Goal: Task Accomplishment & Management: Use online tool/utility

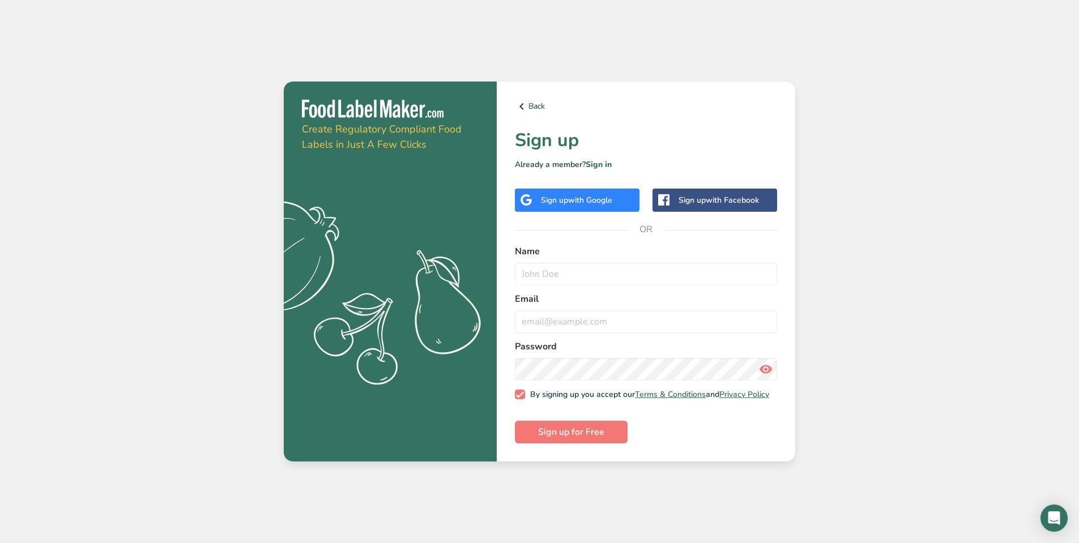
click at [573, 198] on span "with Google" at bounding box center [590, 200] width 44 height 11
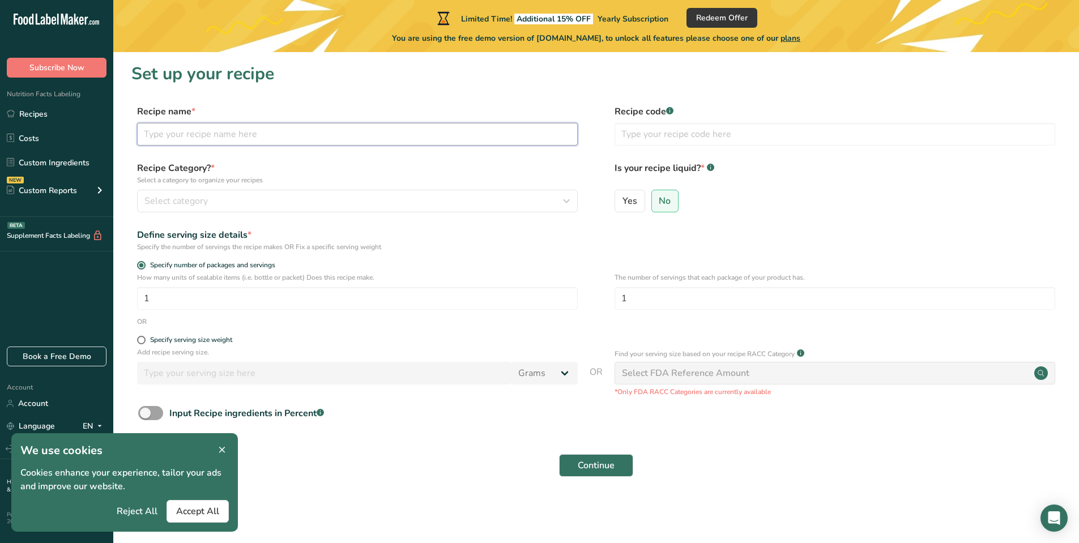
click at [271, 136] on input "text" at bounding box center [357, 134] width 441 height 23
click at [218, 124] on input "text" at bounding box center [357, 134] width 441 height 23
type input "Biltong King Original Recipe"
click at [206, 201] on span "Select category" at bounding box center [175, 201] width 63 height 14
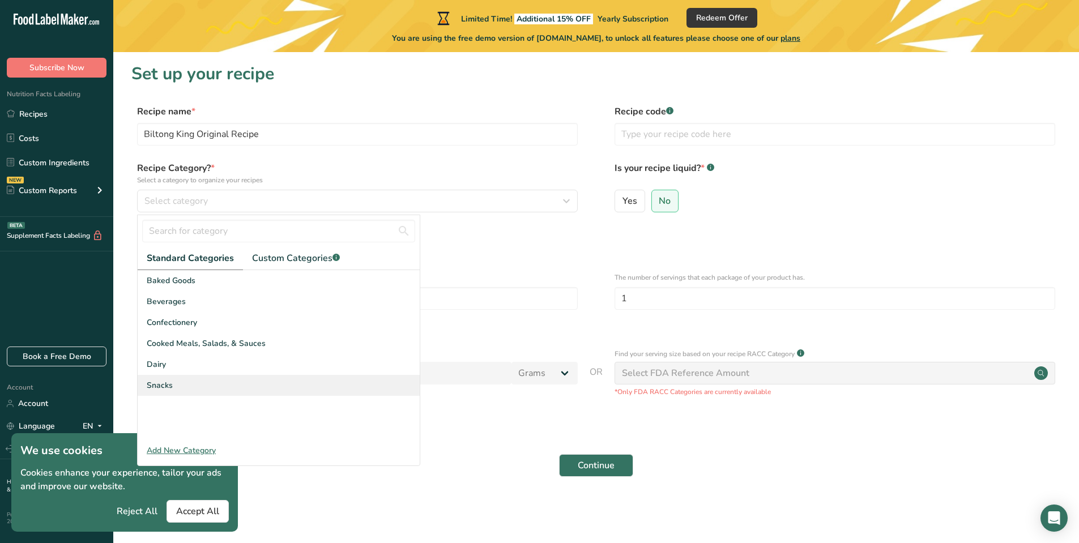
click at [168, 386] on span "Snacks" at bounding box center [160, 386] width 26 height 12
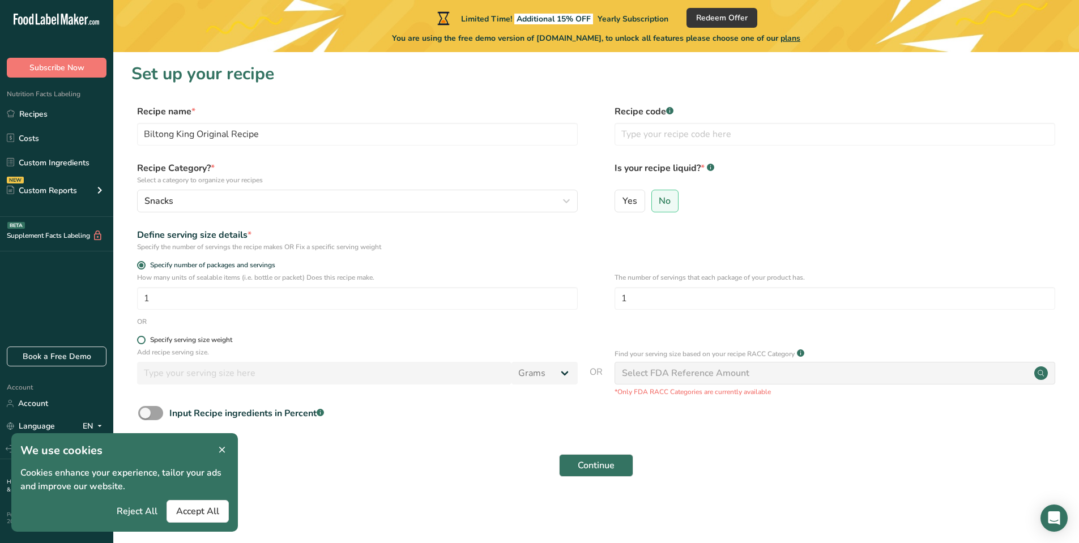
click at [142, 337] on span at bounding box center [141, 340] width 8 height 8
click at [142, 337] on input "Specify serving size weight" at bounding box center [140, 340] width 7 height 7
radio input "true"
radio input "false"
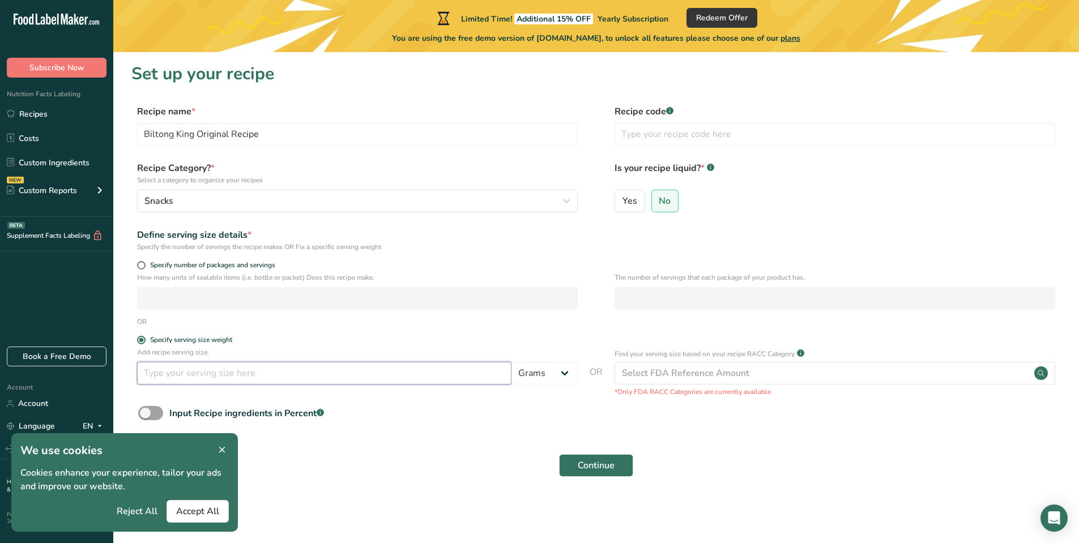
click at [199, 377] on input "number" at bounding box center [324, 373] width 374 height 23
type input "100"
click at [199, 516] on span "Accept All" at bounding box center [197, 512] width 43 height 14
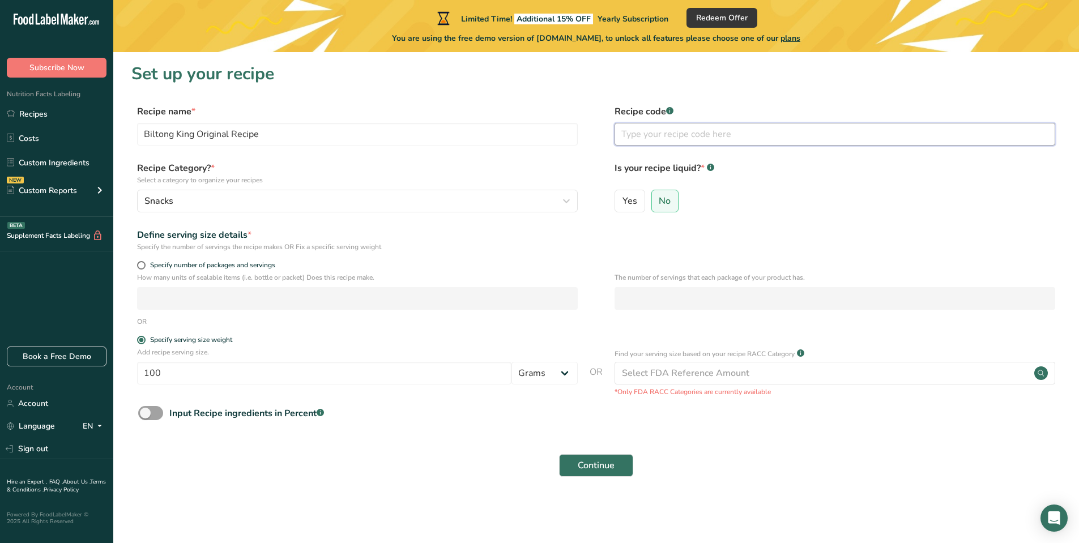
click at [705, 133] on input "text" at bounding box center [835, 134] width 441 height 23
click at [668, 112] on rect at bounding box center [669, 110] width 7 height 7
click at [670, 109] on rect at bounding box center [669, 110] width 7 height 7
click at [685, 135] on input "text" at bounding box center [835, 134] width 441 height 23
type input "V1.0"
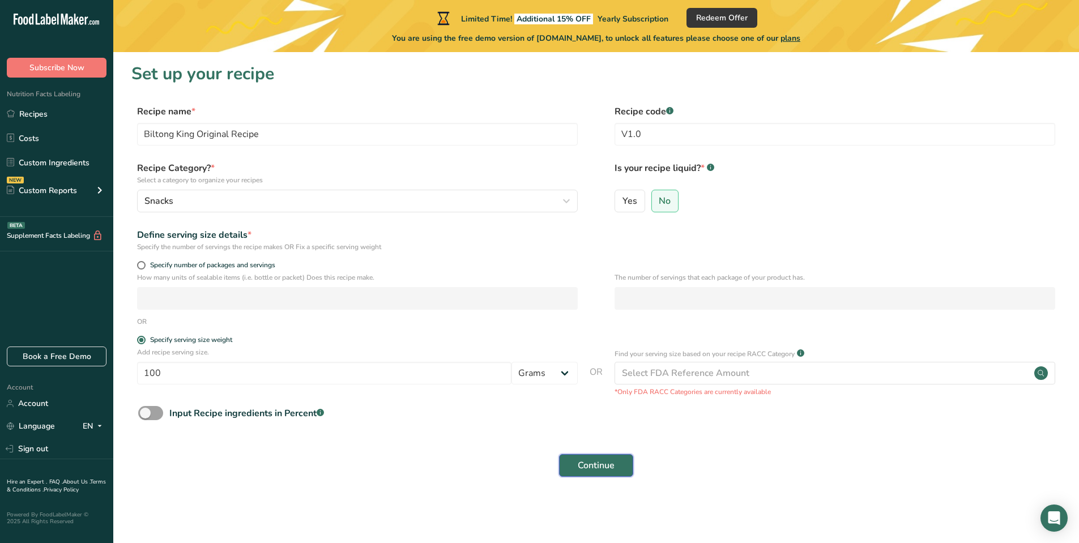
click at [608, 464] on span "Continue" at bounding box center [596, 466] width 37 height 14
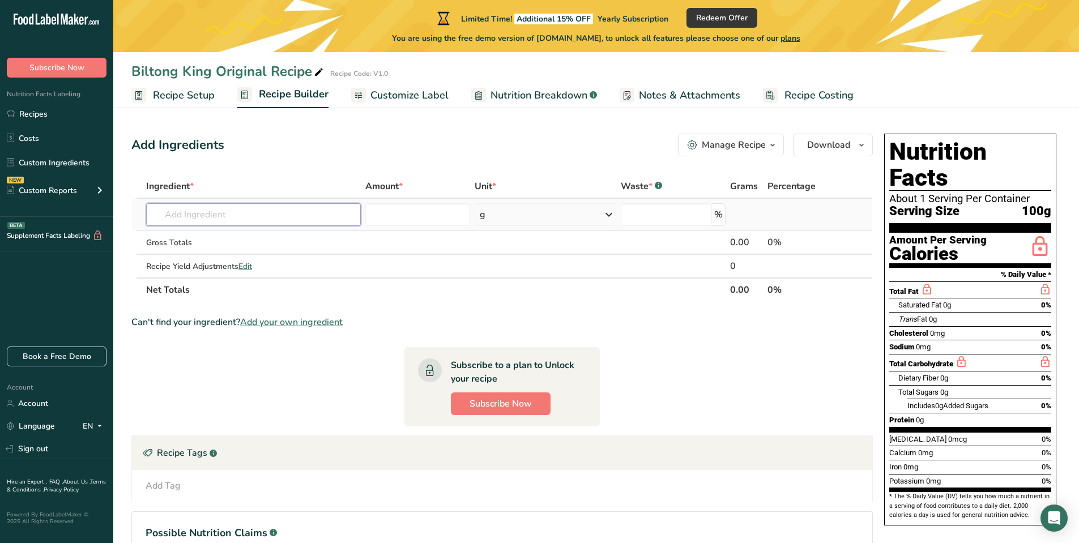
click at [212, 215] on input "text" at bounding box center [253, 214] width 215 height 23
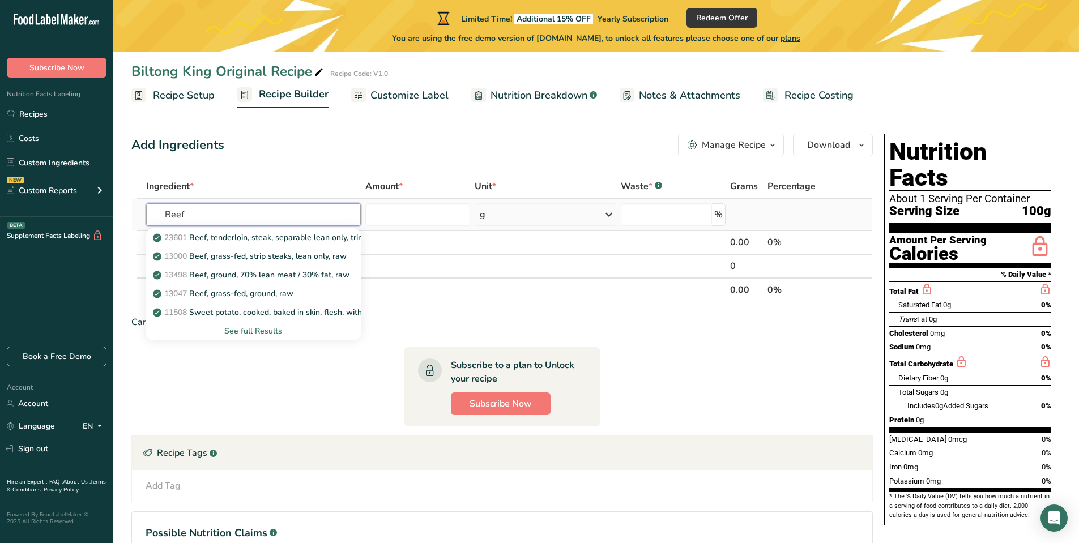
type input "Beef"
click at [262, 331] on div "See full Results" at bounding box center [253, 331] width 197 height 12
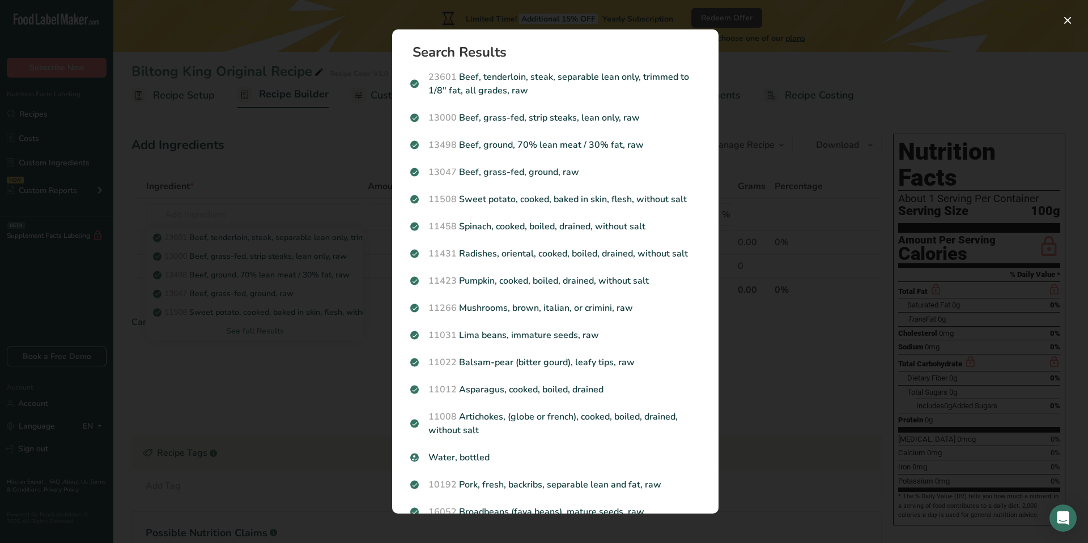
click at [270, 41] on div "Search results modal" at bounding box center [544, 271] width 1088 height 543
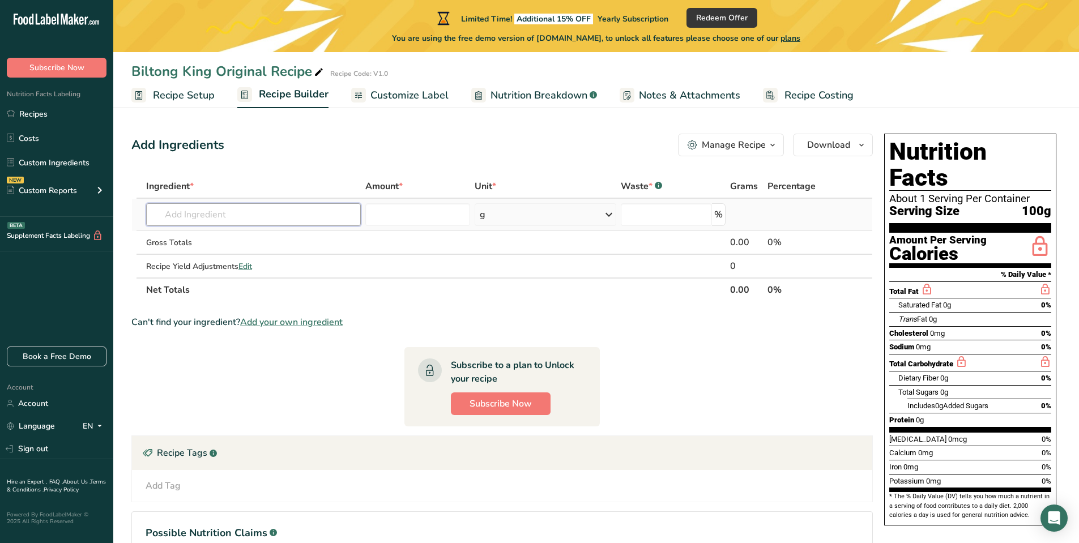
click at [212, 215] on input "text" at bounding box center [253, 214] width 215 height 23
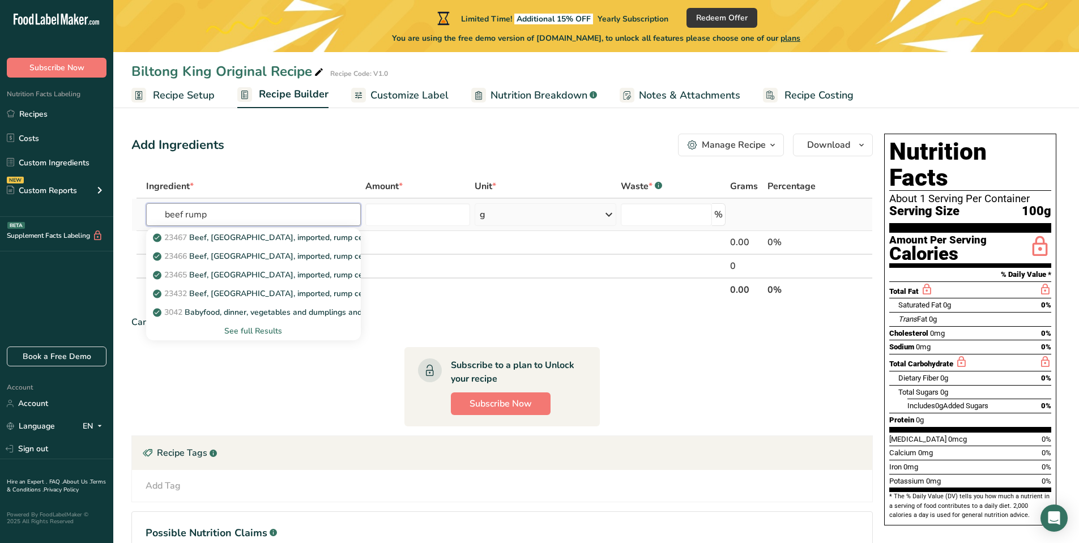
type input "beef rump"
click at [267, 332] on div "See full Results" at bounding box center [253, 331] width 197 height 12
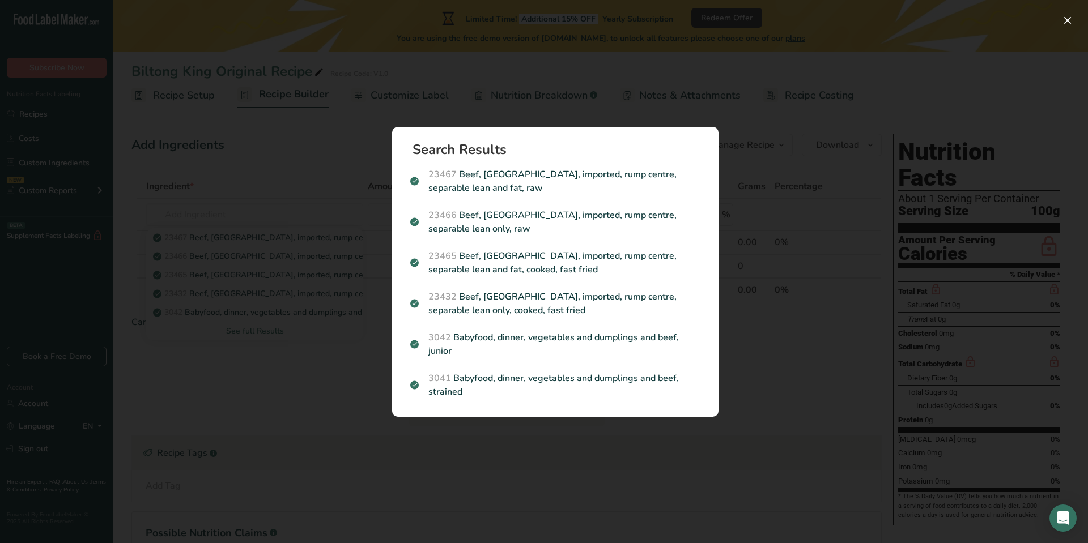
click at [303, 160] on div "Search results modal" at bounding box center [544, 271] width 1088 height 543
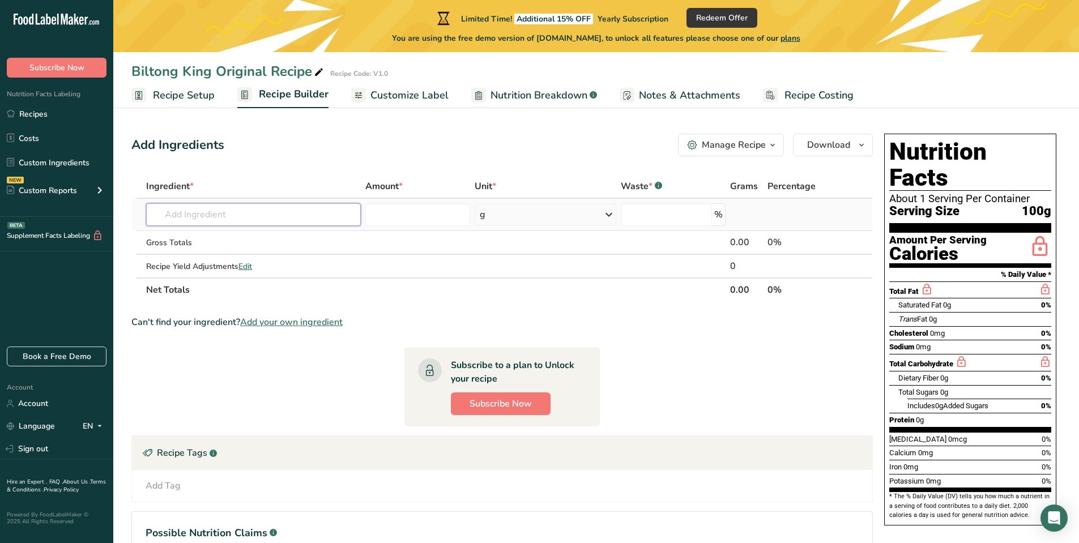
click at [244, 216] on input "text" at bounding box center [253, 214] width 215 height 23
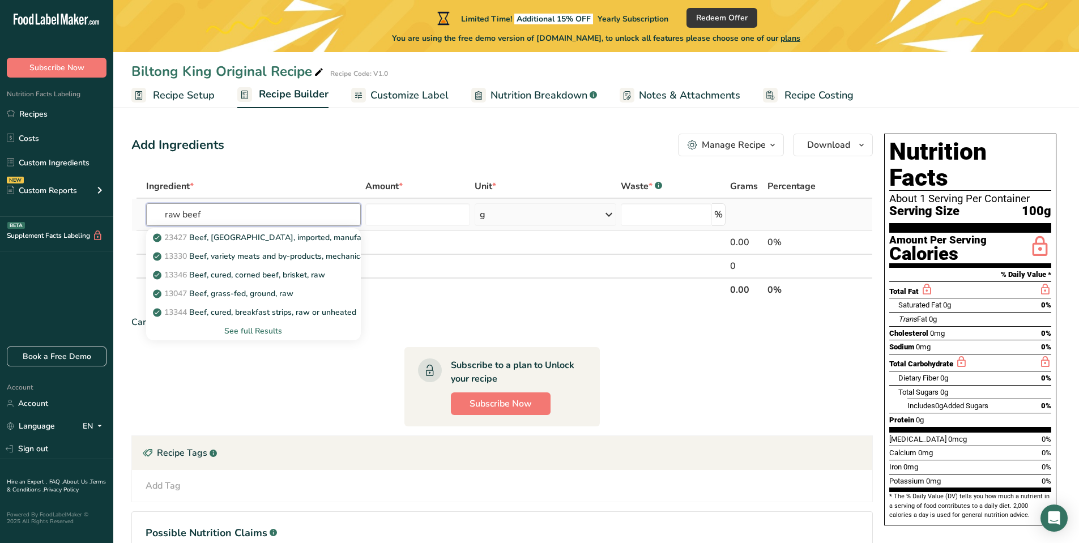
type input "raw beef"
click at [260, 331] on div "See full Results" at bounding box center [253, 331] width 197 height 12
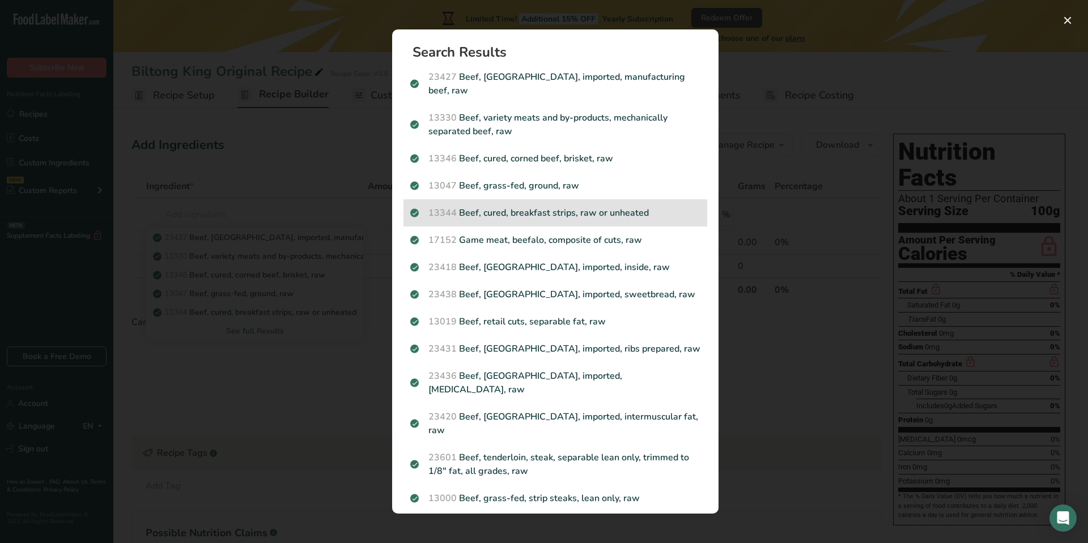
click at [525, 206] on p "13344 Beef, cured, breakfast strips, raw or unheated" at bounding box center [555, 213] width 290 height 14
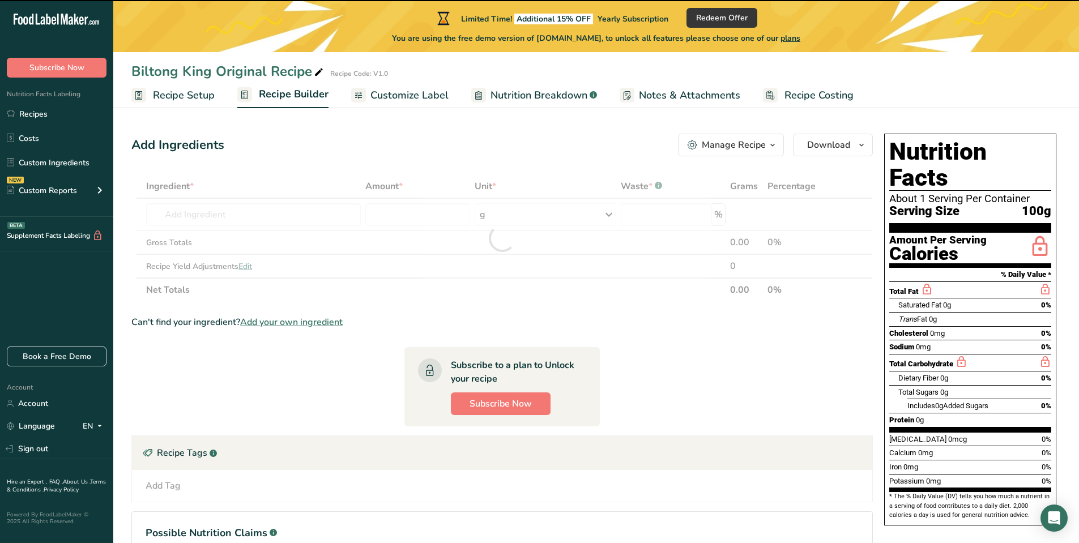
type input "0"
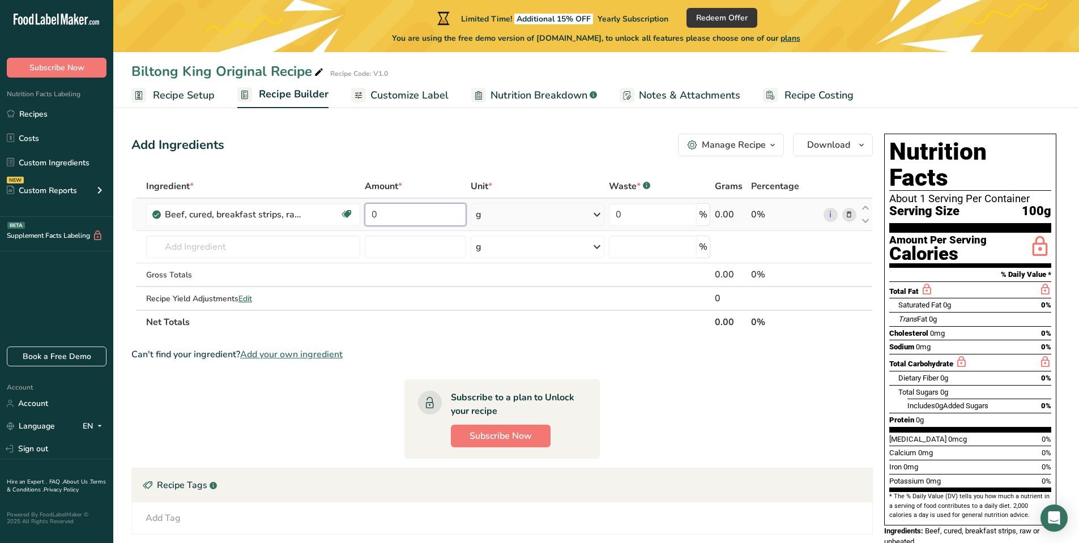
click at [394, 215] on input "0" at bounding box center [415, 214] width 101 height 23
type input "200"
click at [568, 335] on section "Ingredient * Amount * Unit * Waste * .a-a{fill:#347362;}.b-a{fill:#fff;} Grams …" at bounding box center [502, 405] width 742 height 462
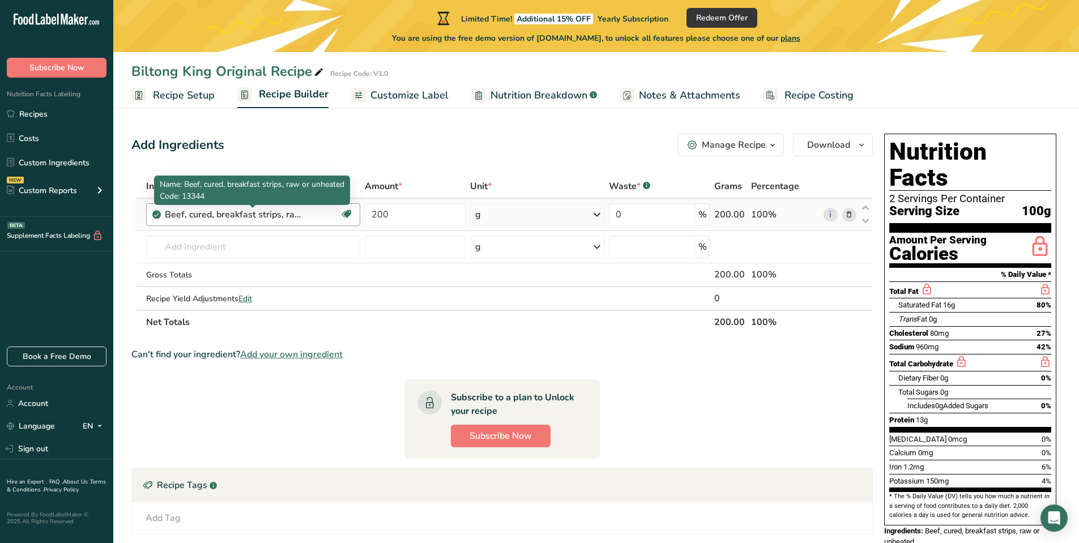
click at [292, 209] on div "Beef, cured, breakfast strips, raw or unheated" at bounding box center [236, 215] width 142 height 14
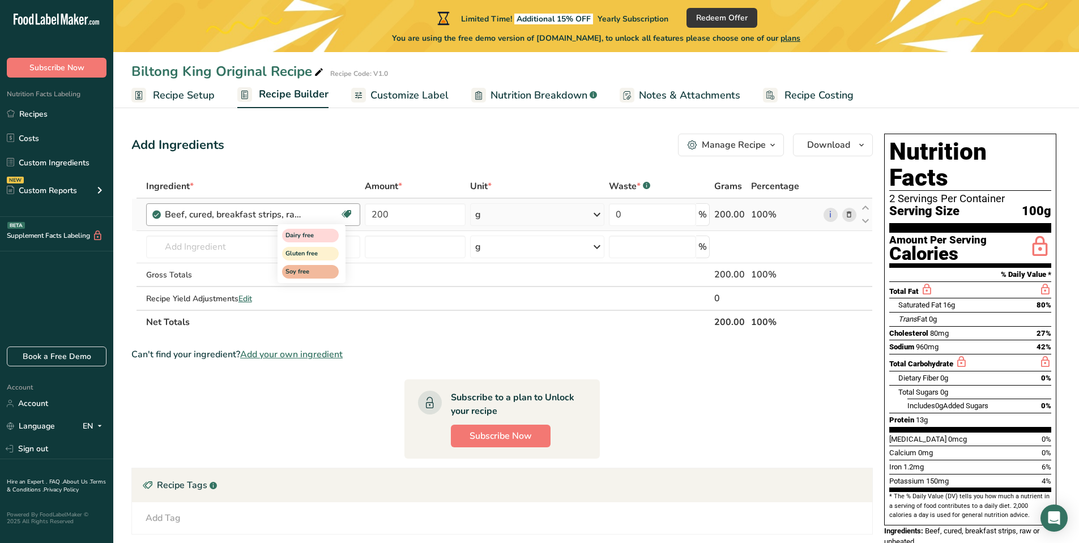
click at [344, 215] on icon at bounding box center [346, 215] width 11 height 18
click at [344, 214] on icon at bounding box center [346, 215] width 11 height 18
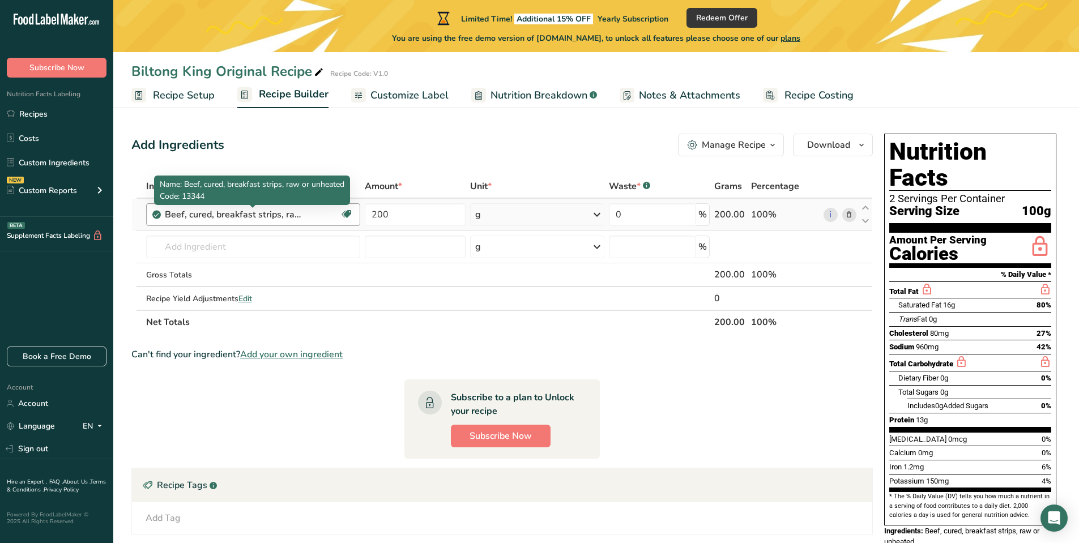
click at [296, 210] on div "Beef, cured, breakfast strips, raw or unheated" at bounding box center [236, 215] width 142 height 14
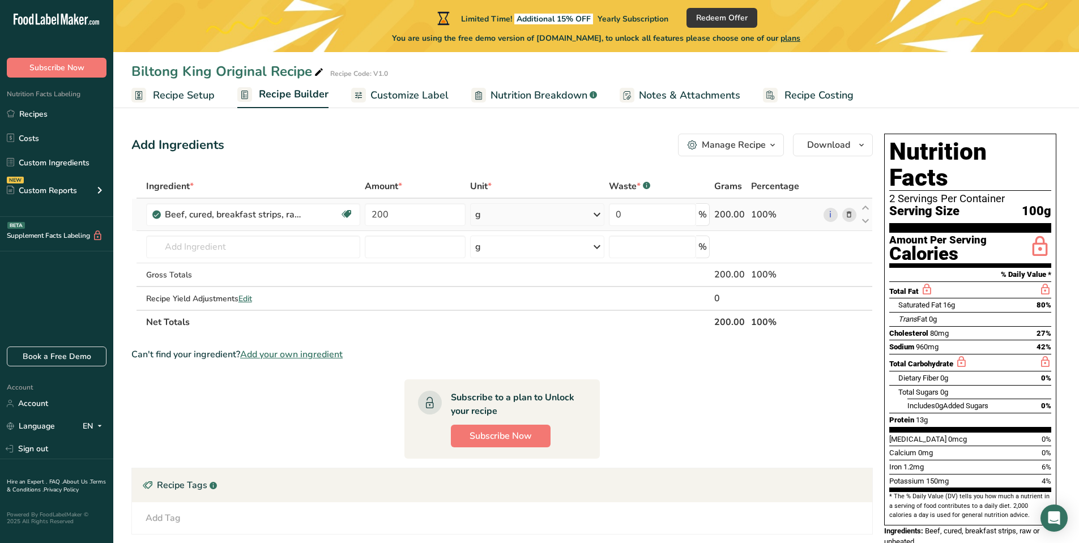
click at [850, 214] on icon at bounding box center [849, 215] width 8 height 12
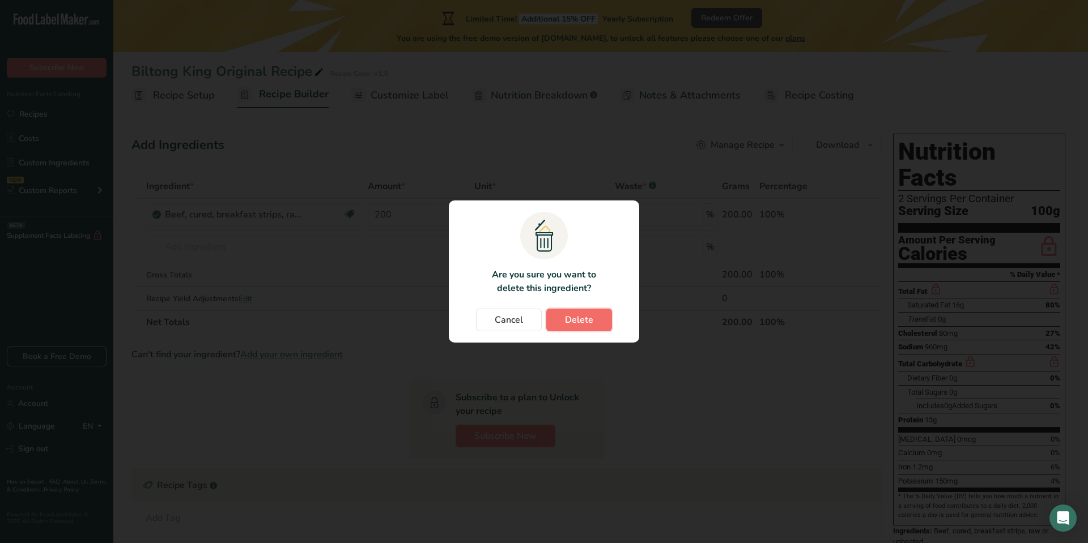
click at [594, 310] on button "Delete" at bounding box center [579, 320] width 66 height 23
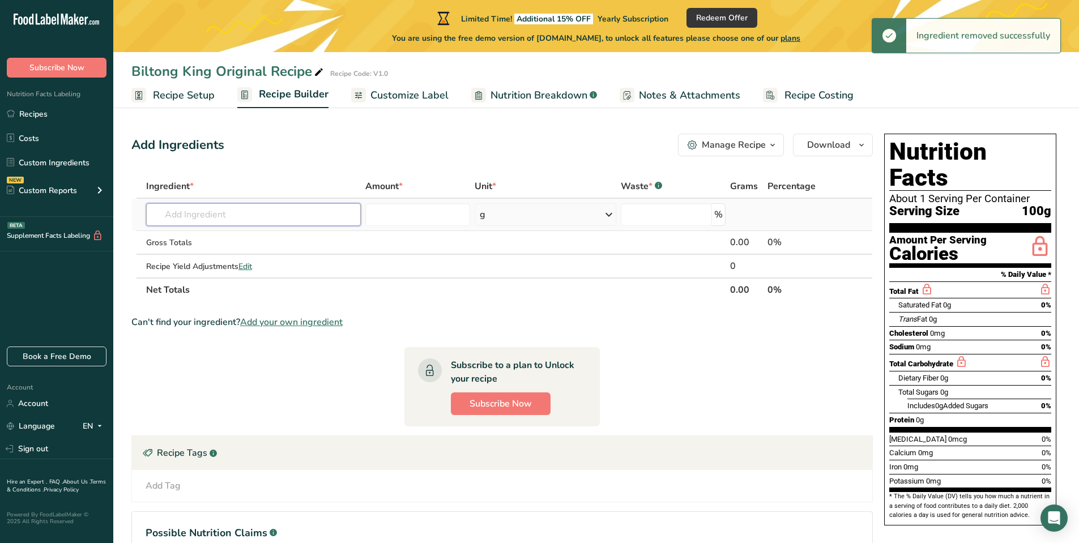
click at [256, 214] on input "text" at bounding box center [253, 214] width 215 height 23
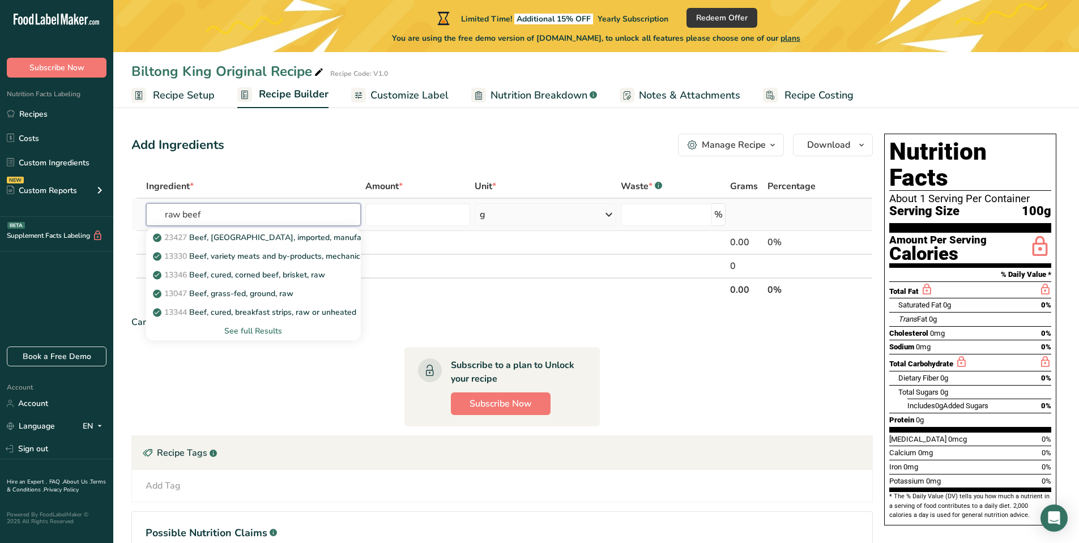
type input "raw beef"
click at [263, 330] on div "See full Results" at bounding box center [253, 331] width 197 height 12
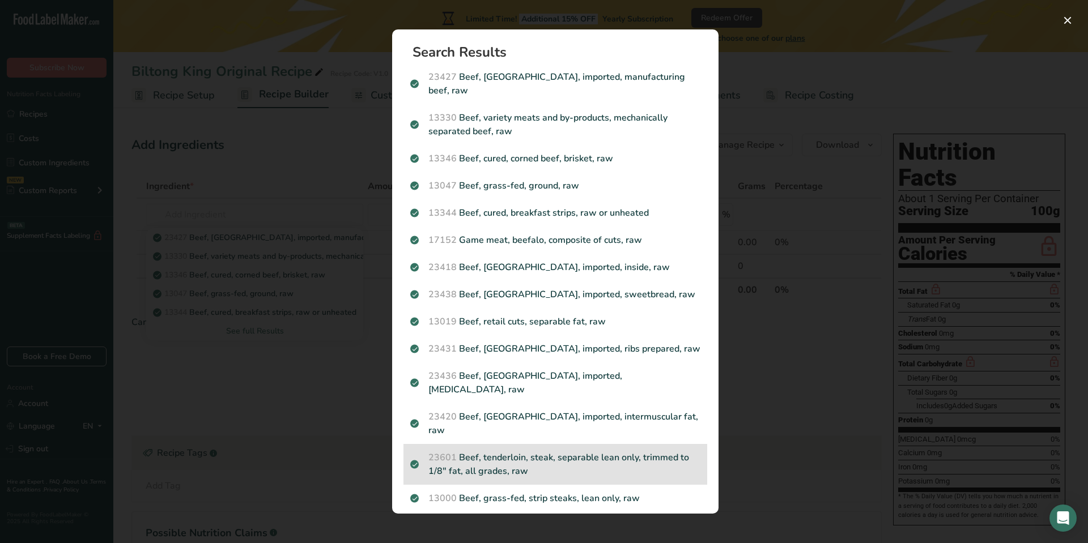
click at [543, 451] on p "23601 Beef, tenderloin, steak, separable lean only, trimmed to 1/8" fat, all gr…" at bounding box center [555, 464] width 290 height 27
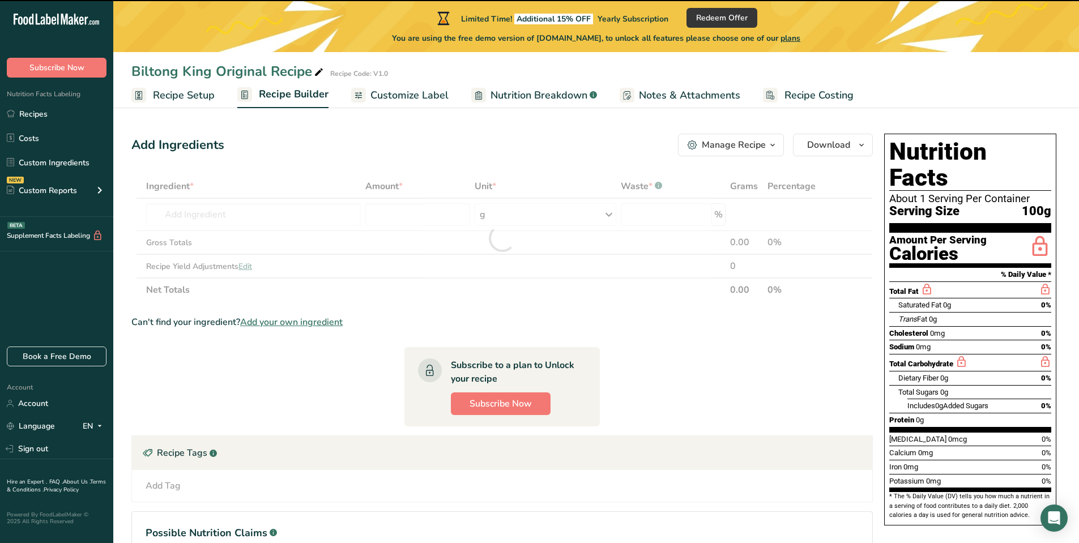
type input "0"
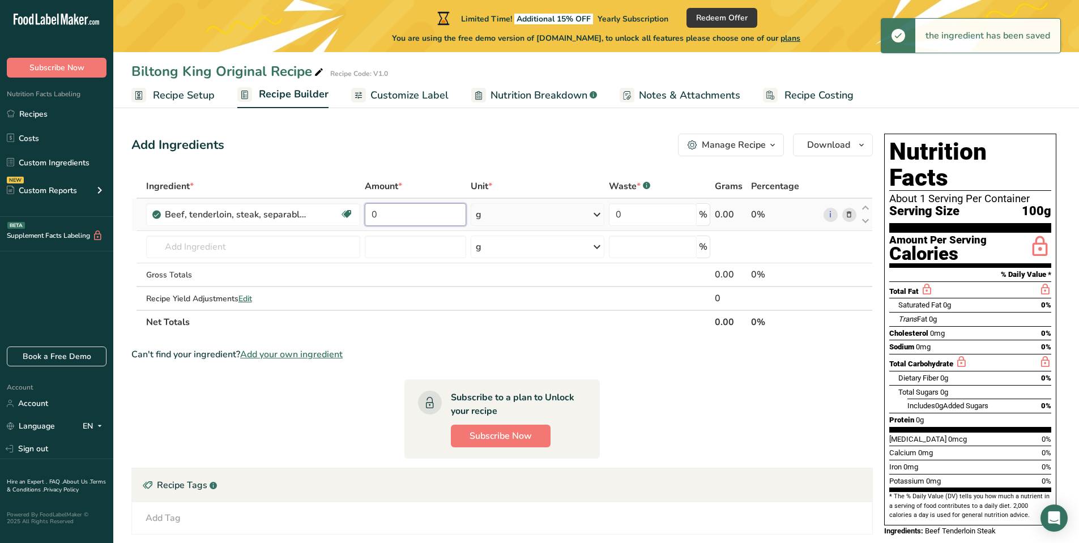
click at [399, 211] on input "0" at bounding box center [415, 214] width 101 height 23
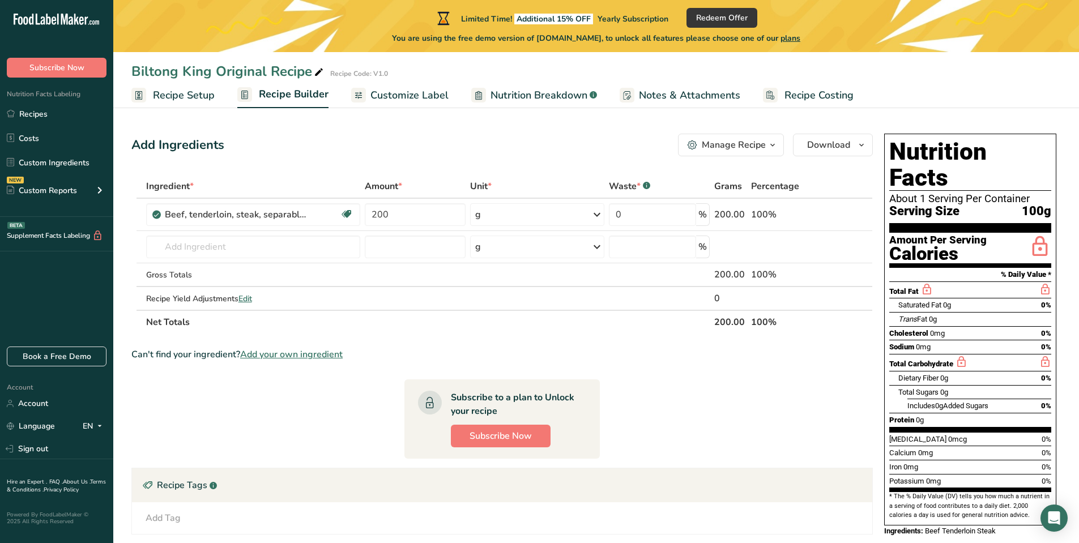
click at [502, 333] on div "Ingredient * Amount * Unit * Waste * .a-a{fill:#347362;}.b-a{fill:#fff;} Grams …" at bounding box center [502, 254] width 742 height 160
click at [471, 333] on th "Net Totals" at bounding box center [428, 322] width 569 height 24
click at [510, 437] on span "Subscribe Now" at bounding box center [501, 436] width 62 height 14
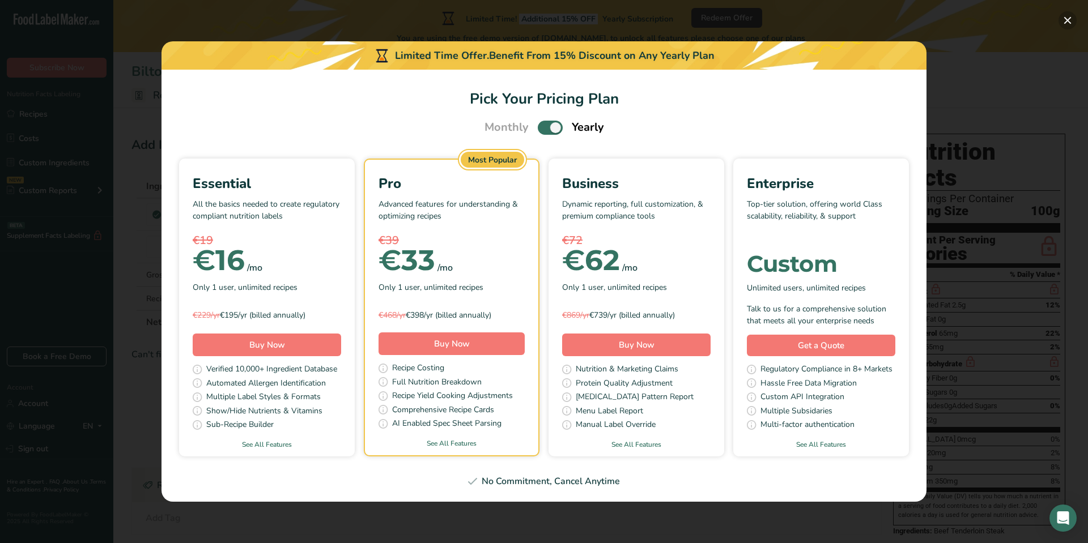
click at [1064, 18] on button "Pick Your Pricing Plan Modal" at bounding box center [1067, 20] width 18 height 18
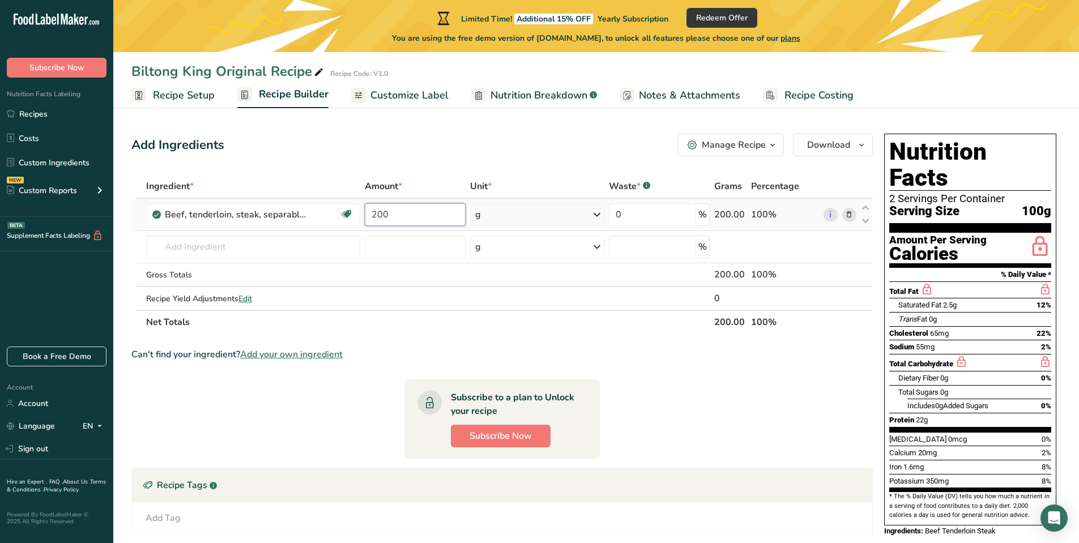
click at [377, 215] on input "200" at bounding box center [415, 214] width 101 height 23
type input "100"
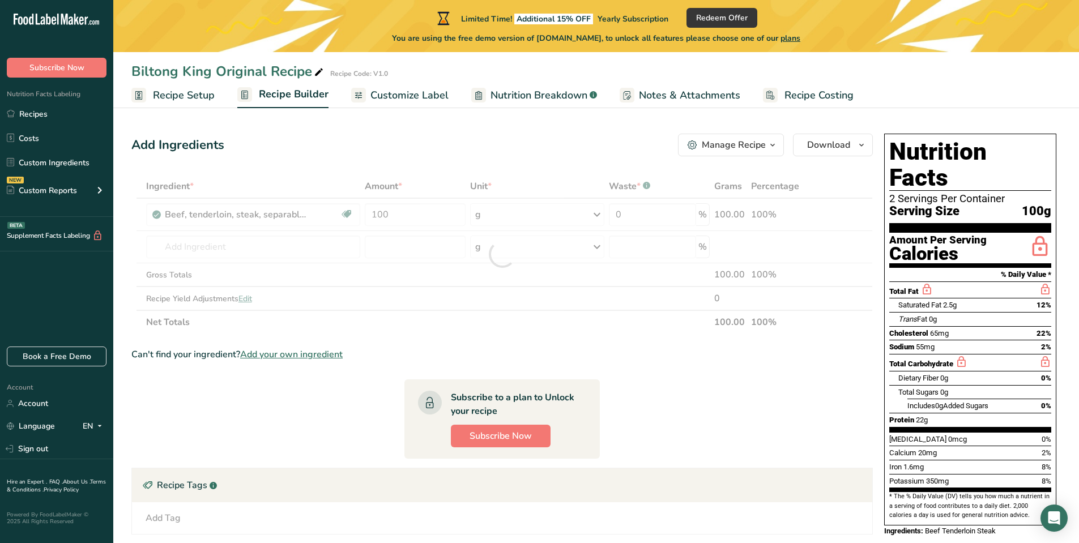
click at [499, 332] on div "Ingredient * Amount * Unit * Waste * .a-a{fill:#347362;}.b-a{fill:#fff;} Grams …" at bounding box center [502, 254] width 742 height 160
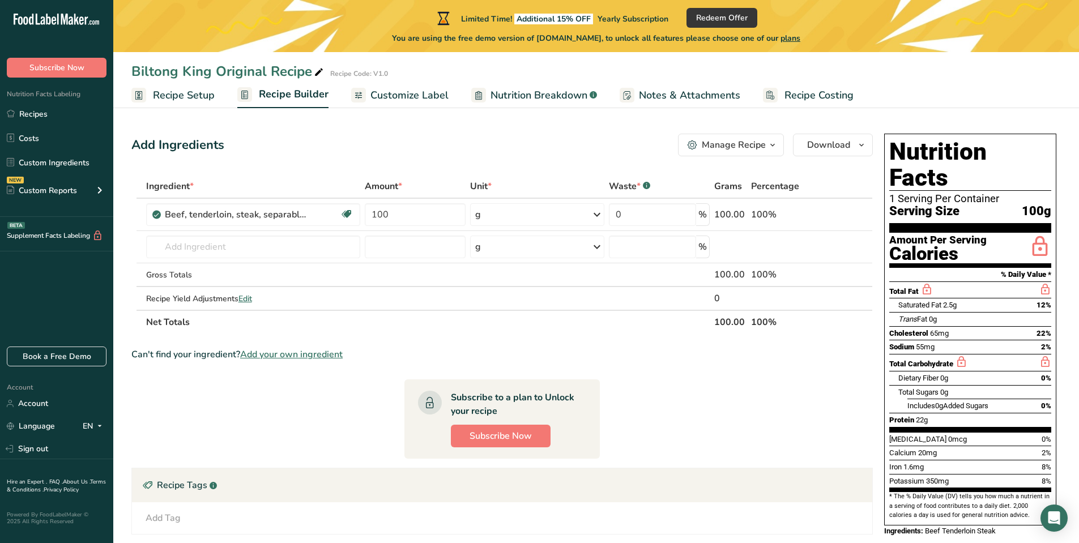
click at [452, 335] on section "Ingredient * Amount * Unit * Waste * .a-a{fill:#347362;}.b-a{fill:#fff;} Grams …" at bounding box center [502, 405] width 742 height 462
click at [235, 244] on input "text" at bounding box center [253, 247] width 215 height 23
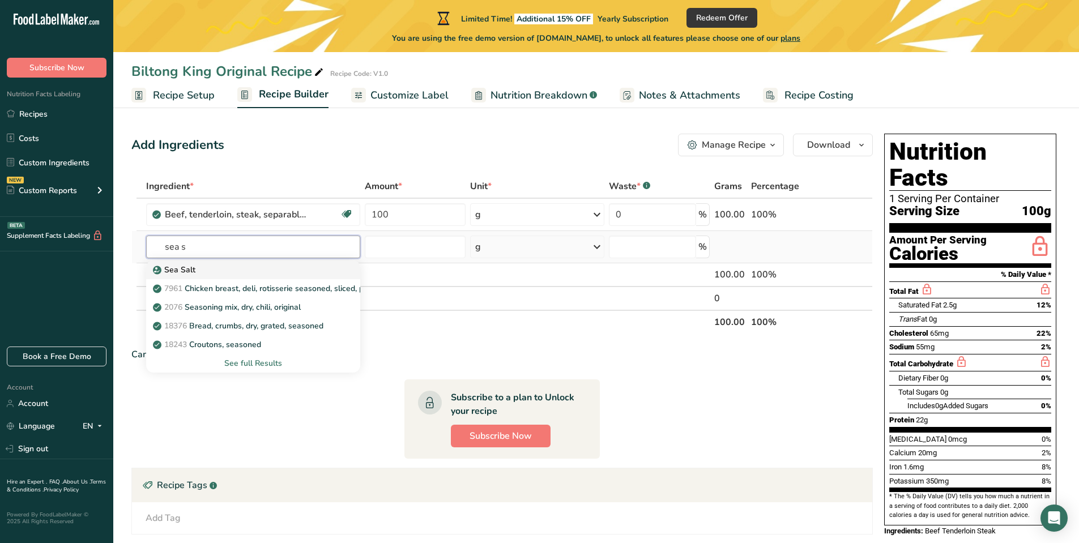
type input "sea s"
click at [223, 265] on div "Sea Salt" at bounding box center [244, 270] width 178 height 12
type input "Sea Salt"
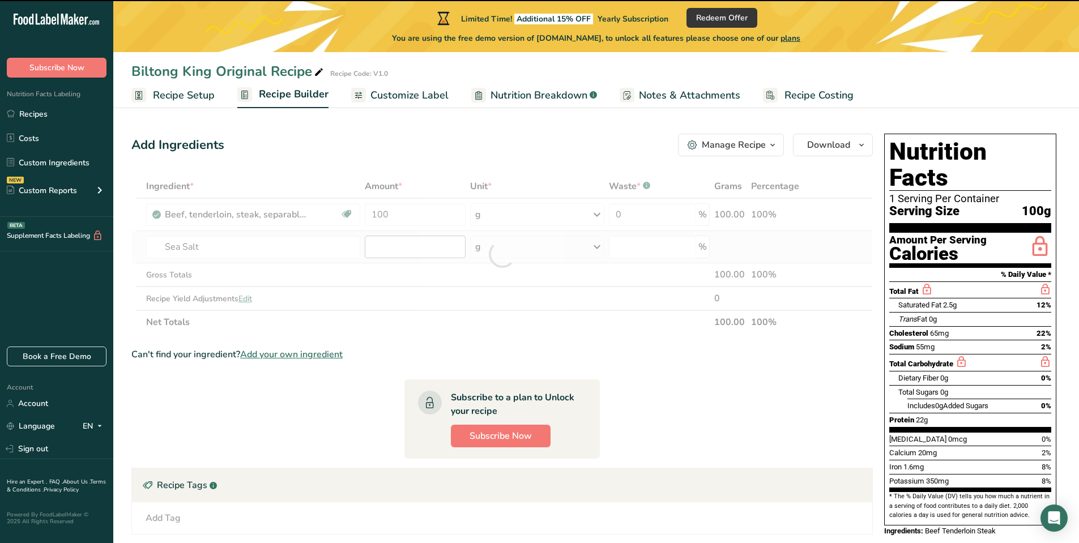
type input "0"
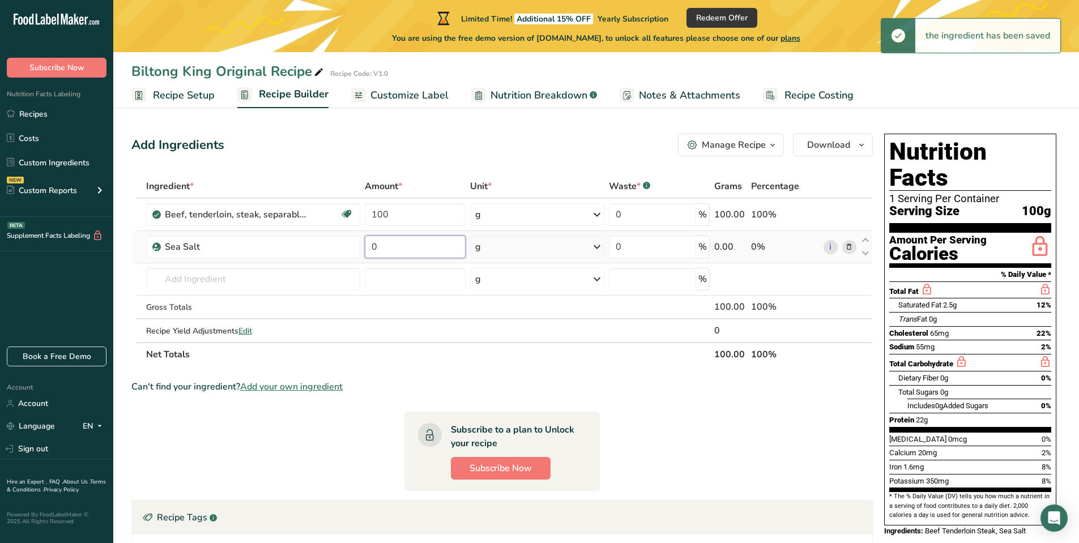
click at [431, 245] on input "0" at bounding box center [415, 247] width 101 height 23
drag, startPoint x: 428, startPoint y: 246, endPoint x: 310, endPoint y: 244, distance: 118.4
click at [305, 242] on tr "Sea Salt 0 g Weight Units g kg mg See more Volume Units l Volume units require …" at bounding box center [502, 247] width 740 height 32
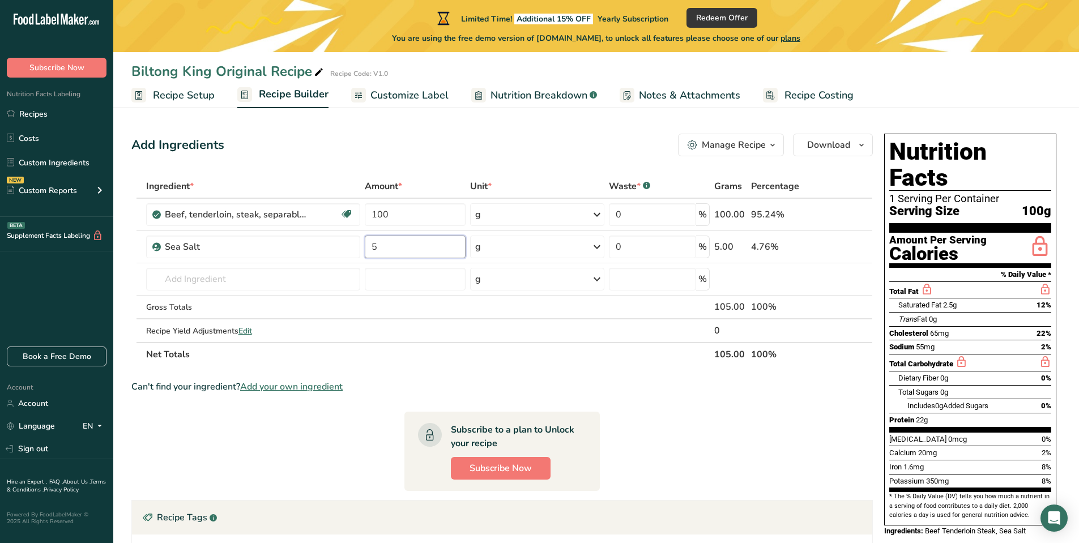
type input "5"
click at [553, 365] on div "Ingredient * Amount * Unit * Waste * .a-a{fill:#347362;}.b-a{fill:#fff;} Grams …" at bounding box center [502, 270] width 742 height 192
click at [254, 282] on input "text" at bounding box center [253, 279] width 215 height 23
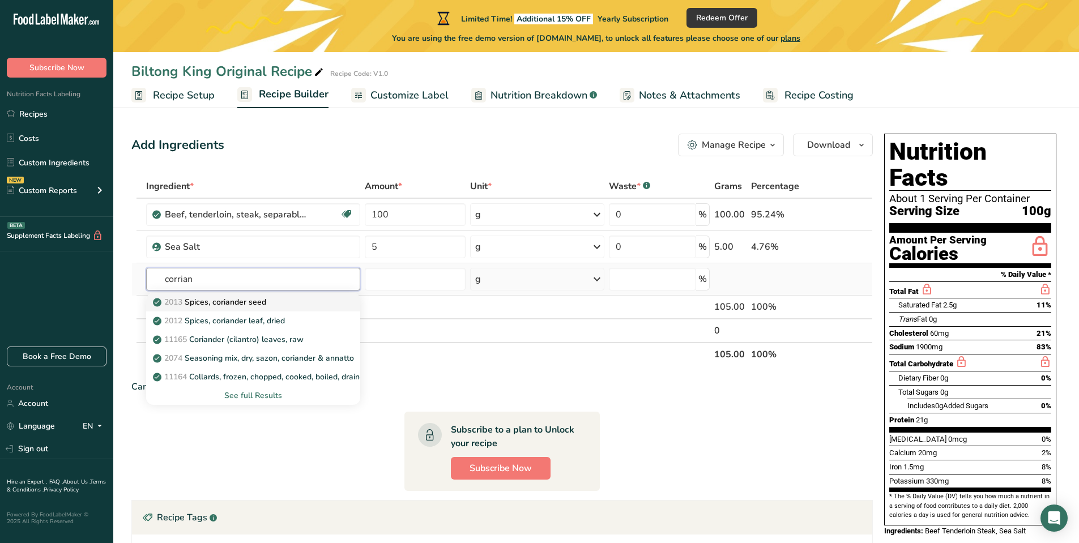
type input "corrian"
click at [272, 306] on div "2013 Spices, coriander seed" at bounding box center [244, 302] width 178 height 12
type input "Spices, coriander seed"
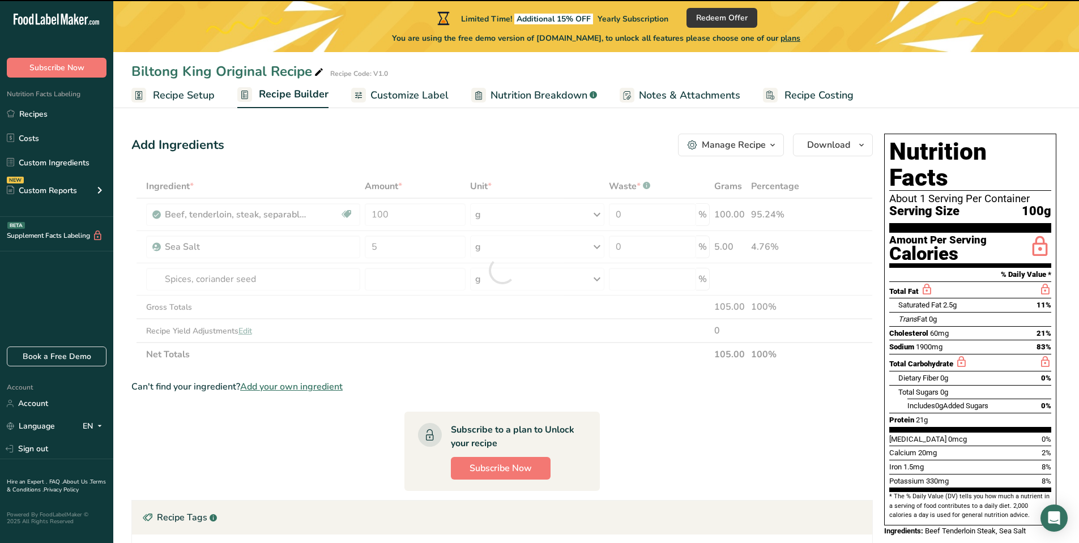
type input "0"
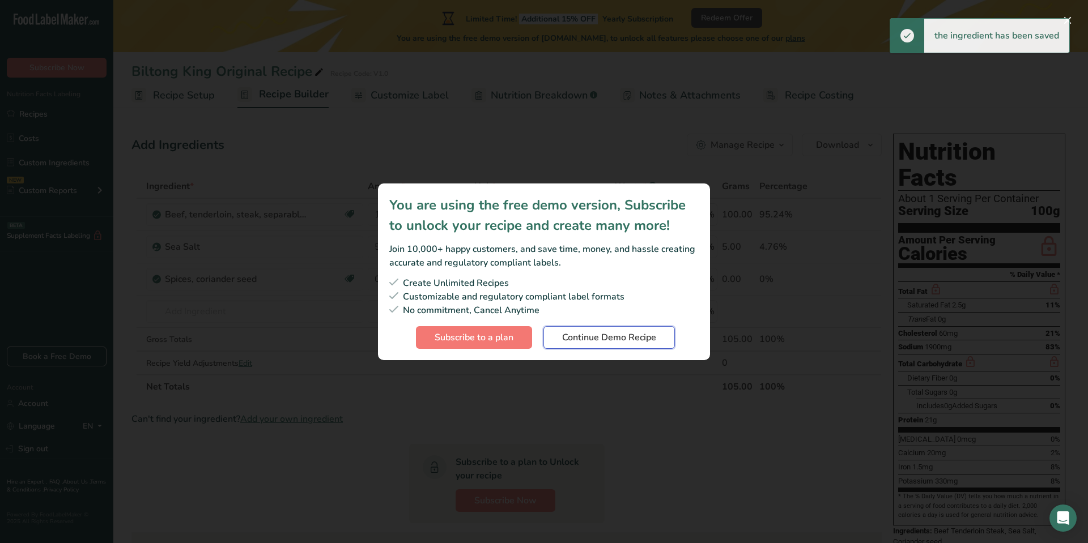
click at [600, 343] on span "Continue Demo Recipe" at bounding box center [609, 338] width 94 height 14
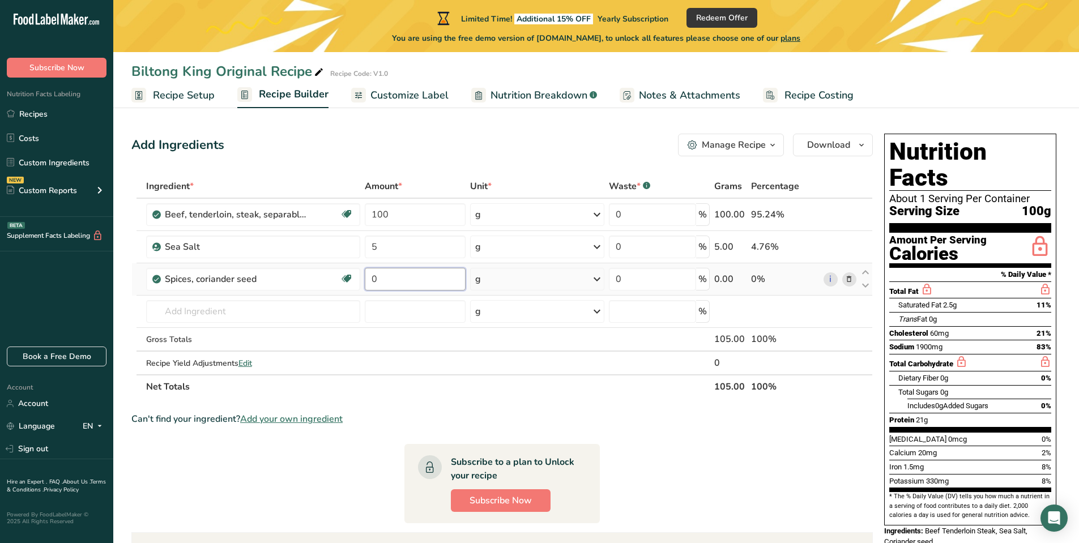
click at [399, 279] on input "0" at bounding box center [415, 279] width 101 height 23
type input "10"
click at [490, 400] on section "Ingredient * Amount * Unit * Waste * .a-a{fill:#347362;}.b-a{fill:#fff;} Grams …" at bounding box center [502, 437] width 742 height 526
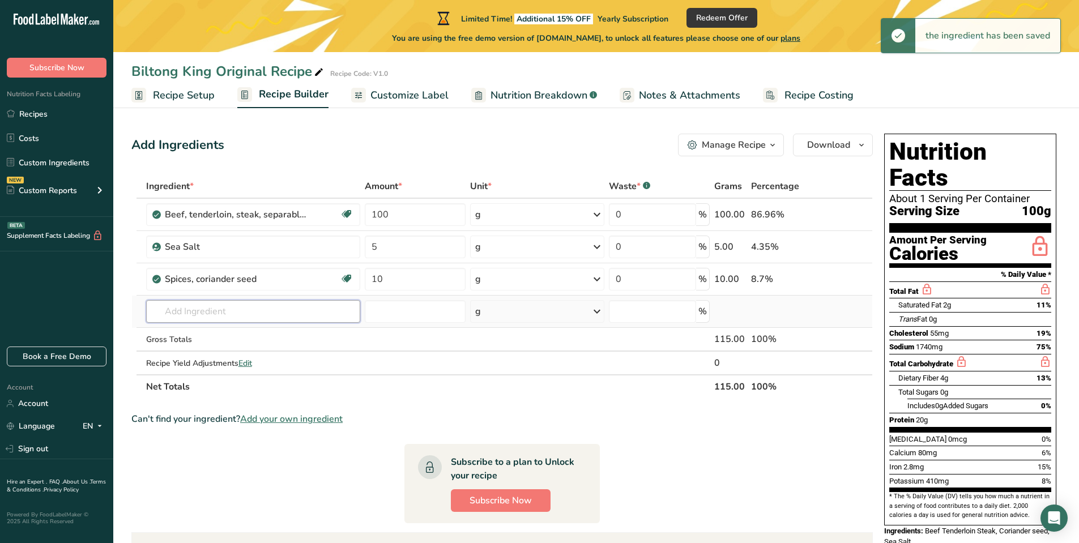
click at [232, 307] on input "text" at bounding box center [253, 311] width 215 height 23
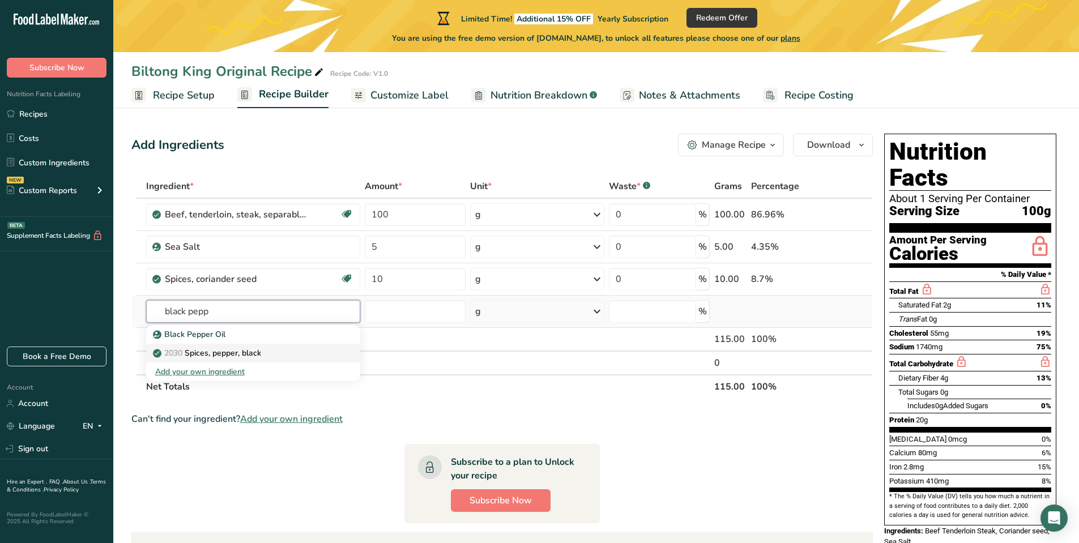
type input "black pepp"
click at [227, 357] on p "2030 Spices, pepper, black" at bounding box center [208, 353] width 106 height 12
type input "Spices, pepper, black"
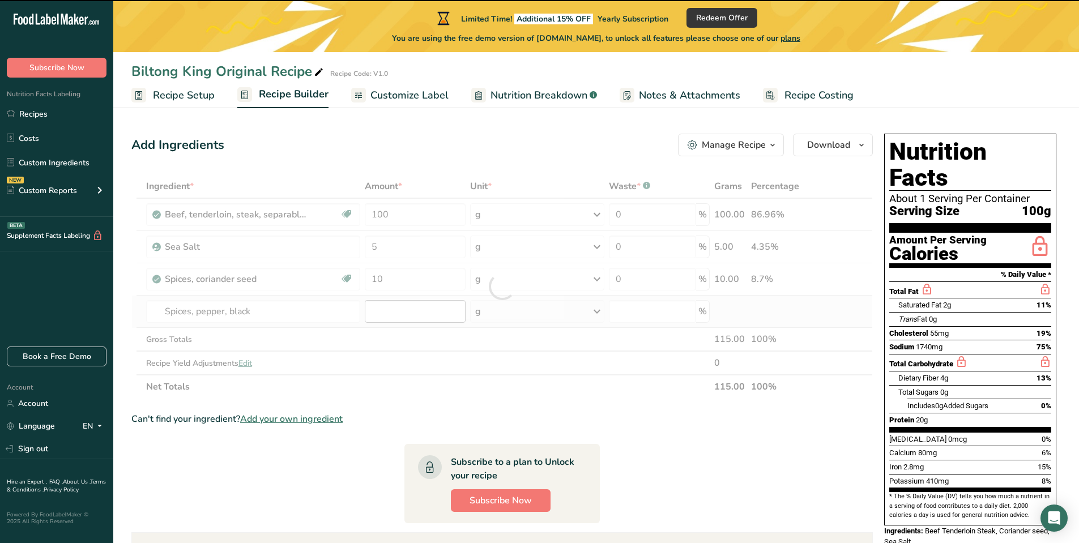
type input "0"
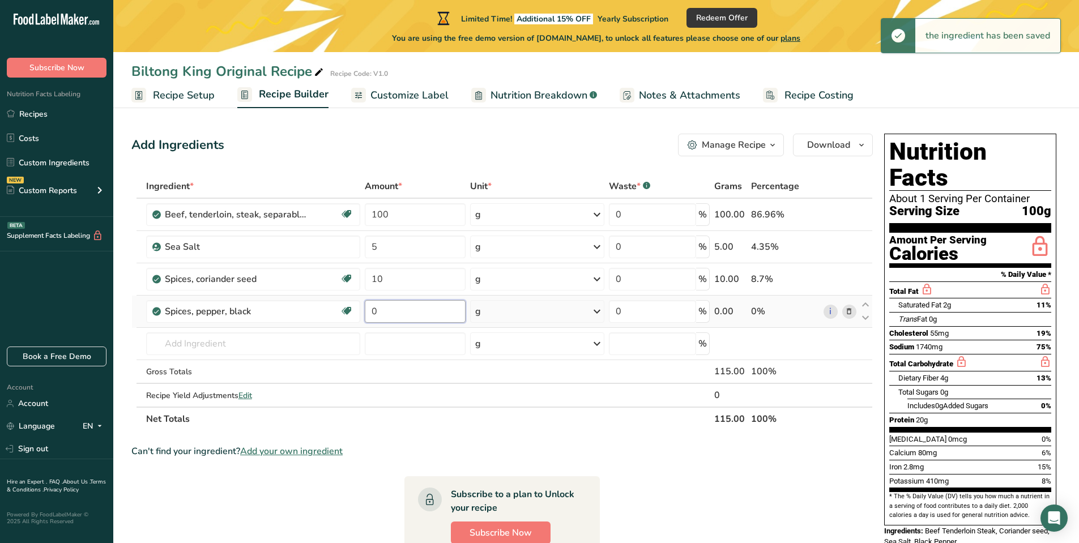
click at [387, 310] on input "0" at bounding box center [415, 311] width 101 height 23
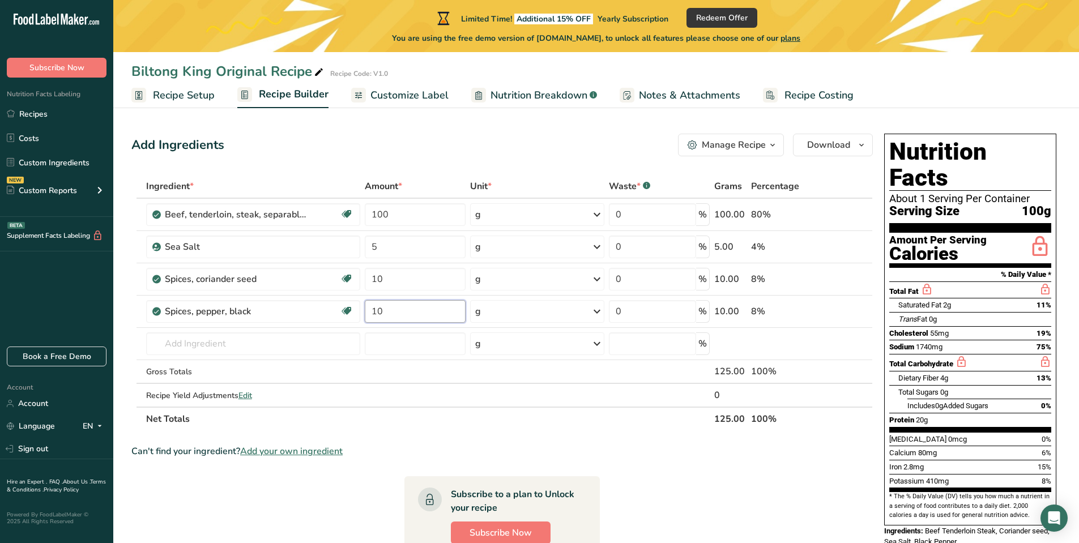
type input "10"
click at [510, 442] on section "Ingredient * Amount * Unit * Waste * .a-a{fill:#347362;}.b-a{fill:#fff;} Grams …" at bounding box center [502, 453] width 742 height 559
click at [233, 349] on input "text" at bounding box center [253, 344] width 215 height 23
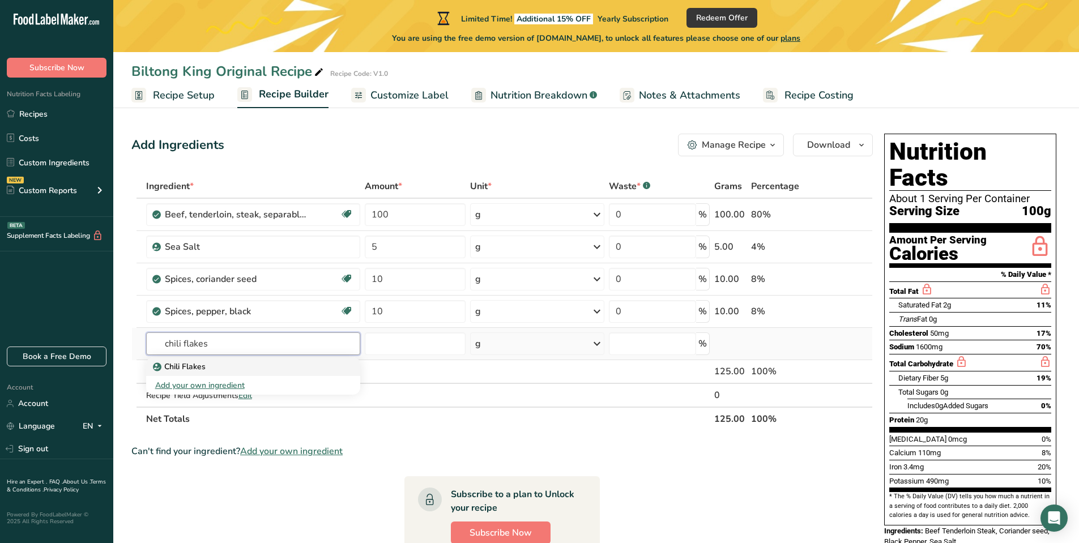
type input "chili flakes"
click at [213, 362] on div "Chili Flakes" at bounding box center [244, 367] width 178 height 12
type input "Chili Flakes"
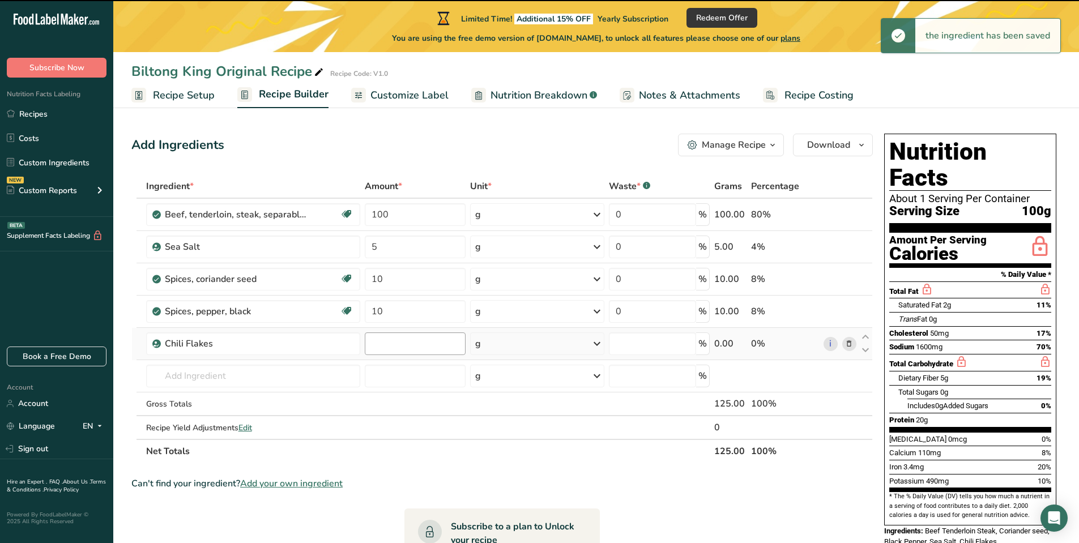
type input "0"
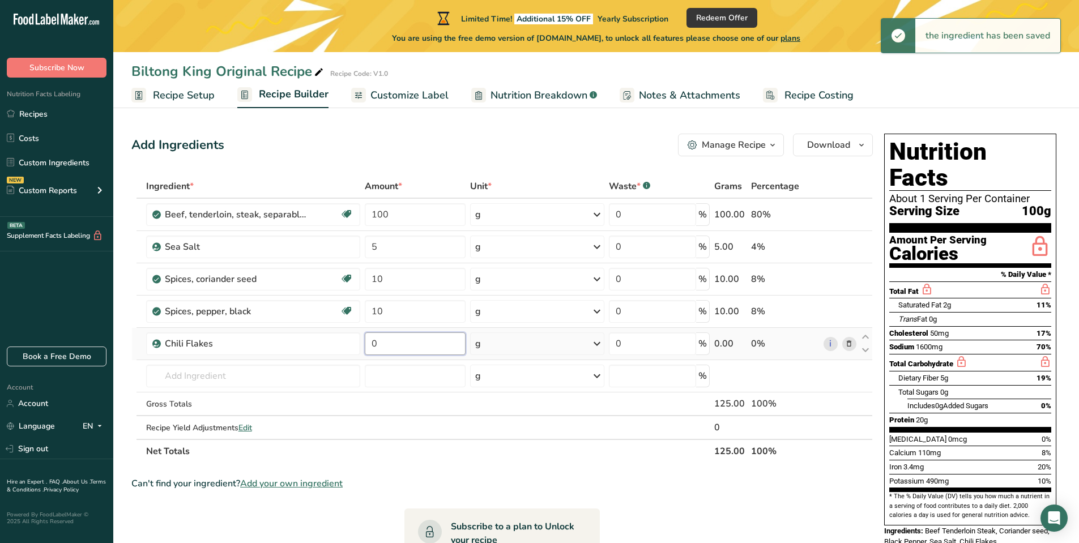
click at [401, 345] on input "0" at bounding box center [415, 344] width 101 height 23
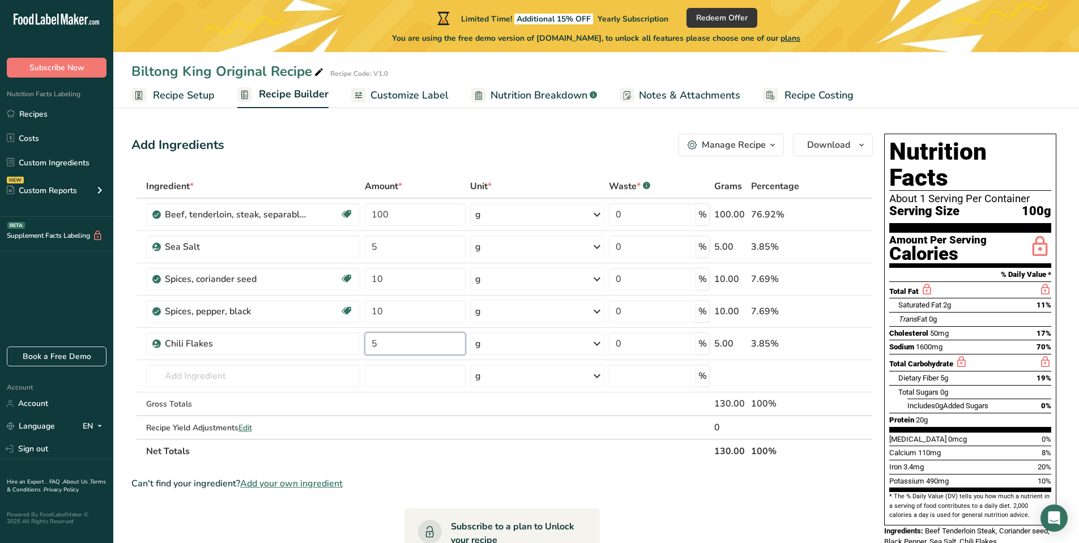
type input "5"
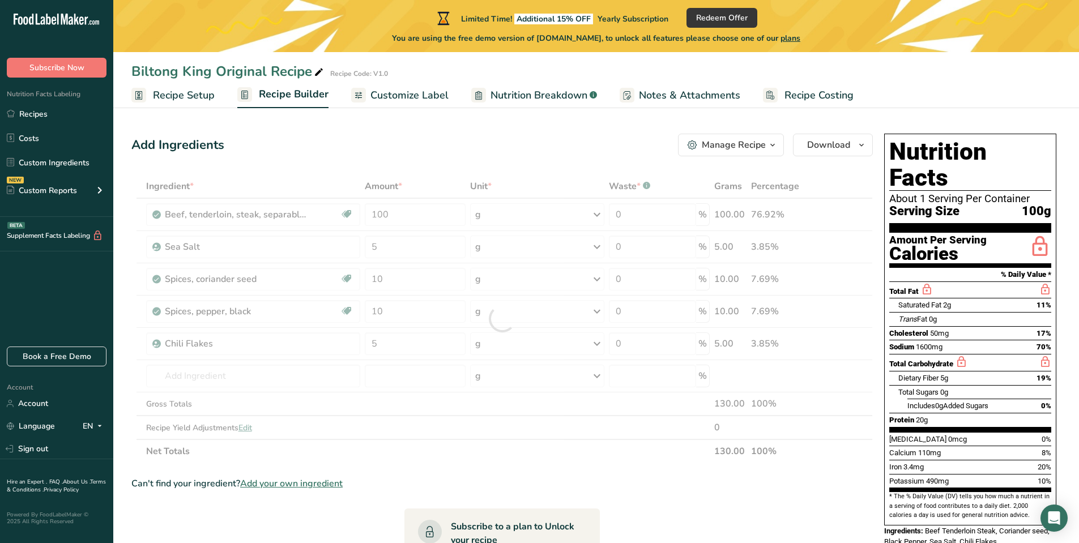
click at [533, 476] on section "Ingredient * Amount * Unit * Waste * .a-a{fill:#347362;}.b-a{fill:#fff;} Grams …" at bounding box center [502, 481] width 742 height 615
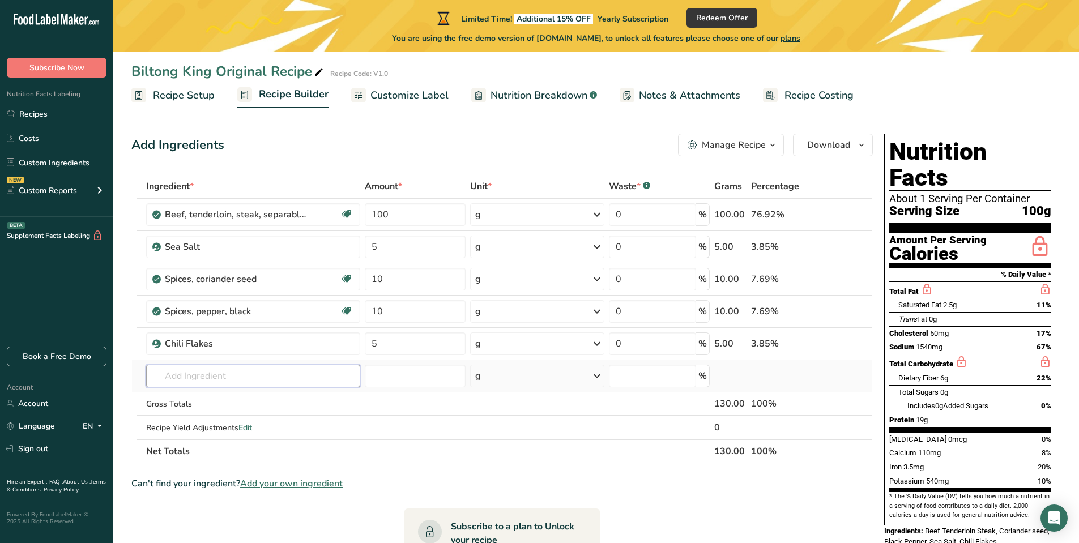
click at [229, 378] on input "text" at bounding box center [253, 376] width 215 height 23
type input "apple cider"
click at [237, 399] on p "Apple Cider Vinegar" at bounding box center [196, 399] width 83 height 12
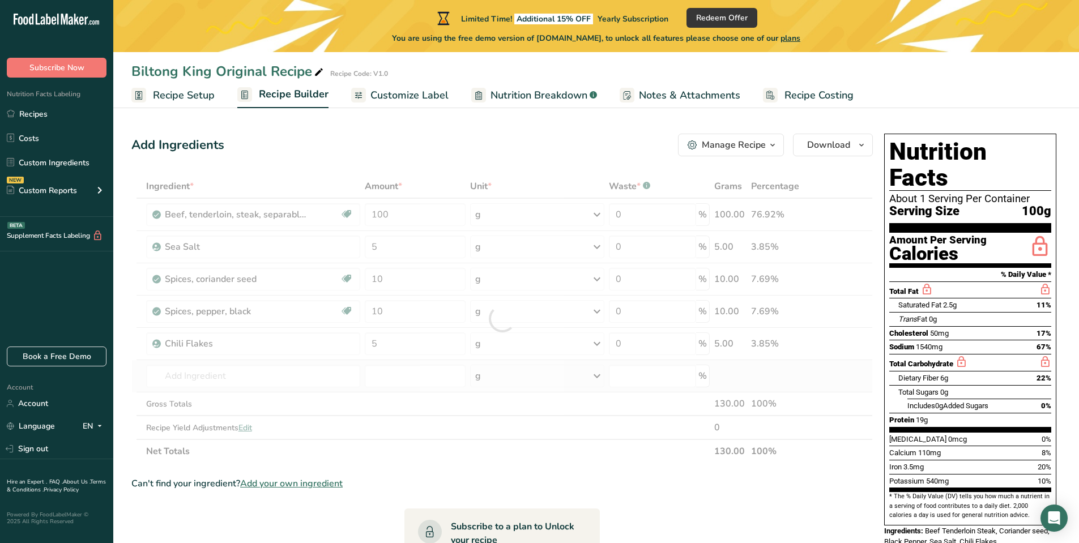
type input "Apple Cider Vinegar"
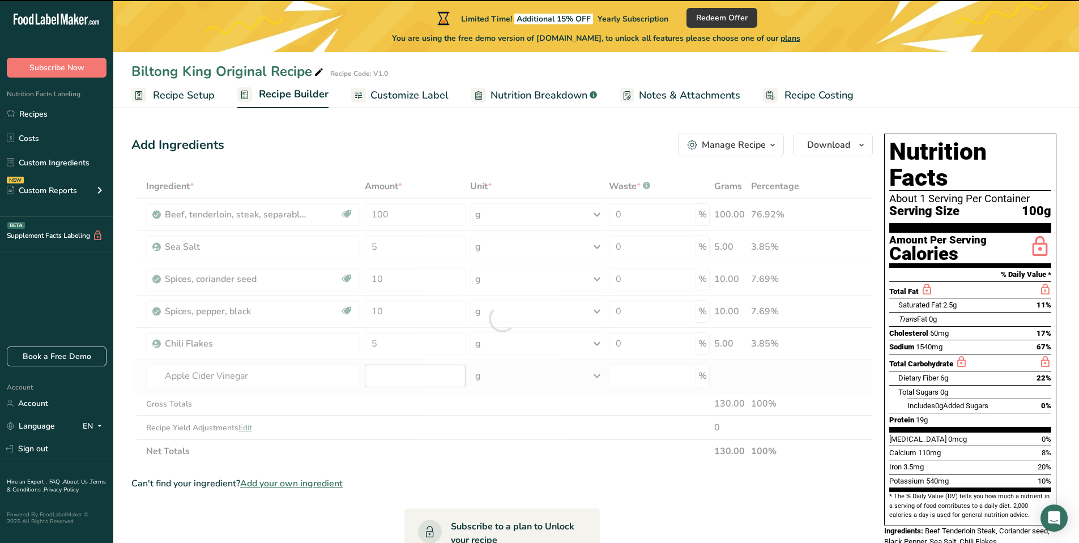
type input "0"
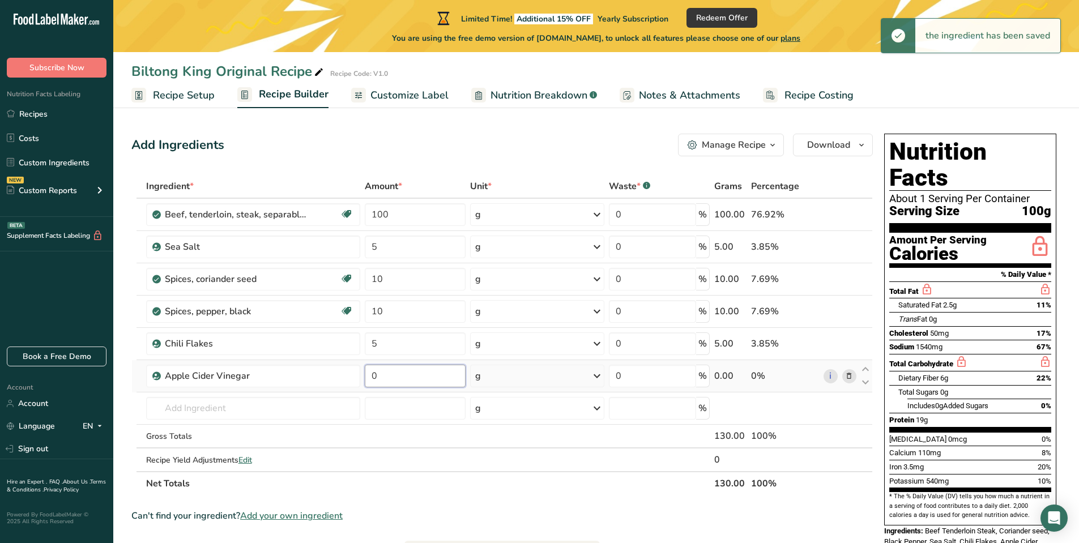
click at [399, 376] on input "0" at bounding box center [415, 376] width 101 height 23
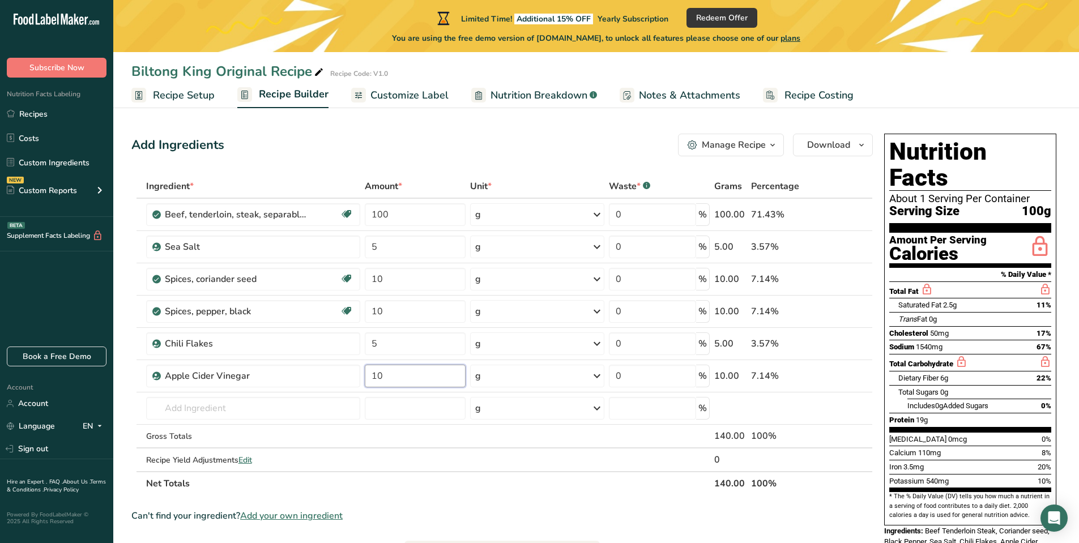
type input "10"
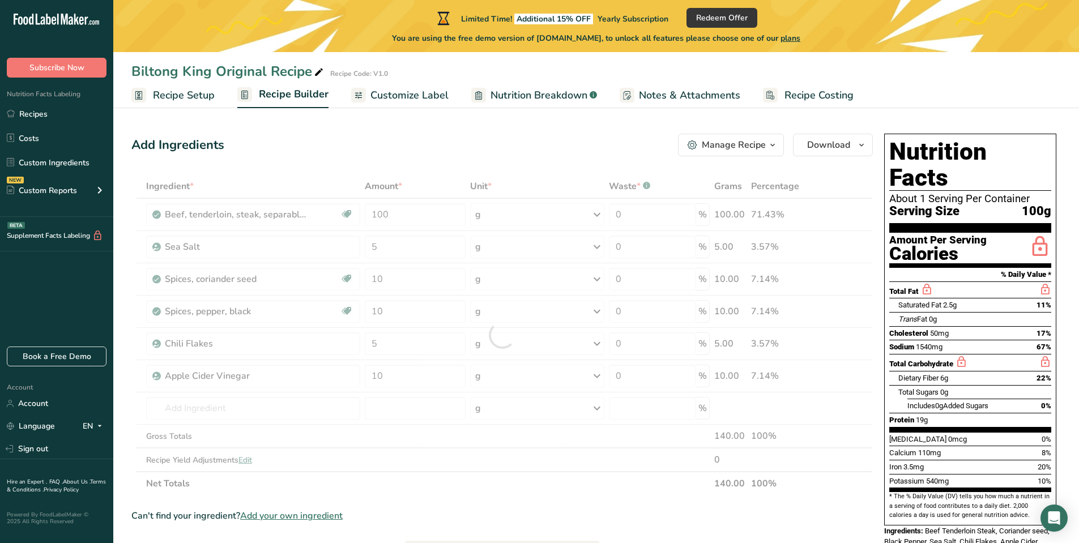
click at [542, 488] on div "Ingredient * Amount * Unit * Waste * .a-a{fill:#347362;}.b-a{fill:#fff;} Grams …" at bounding box center [502, 334] width 742 height 321
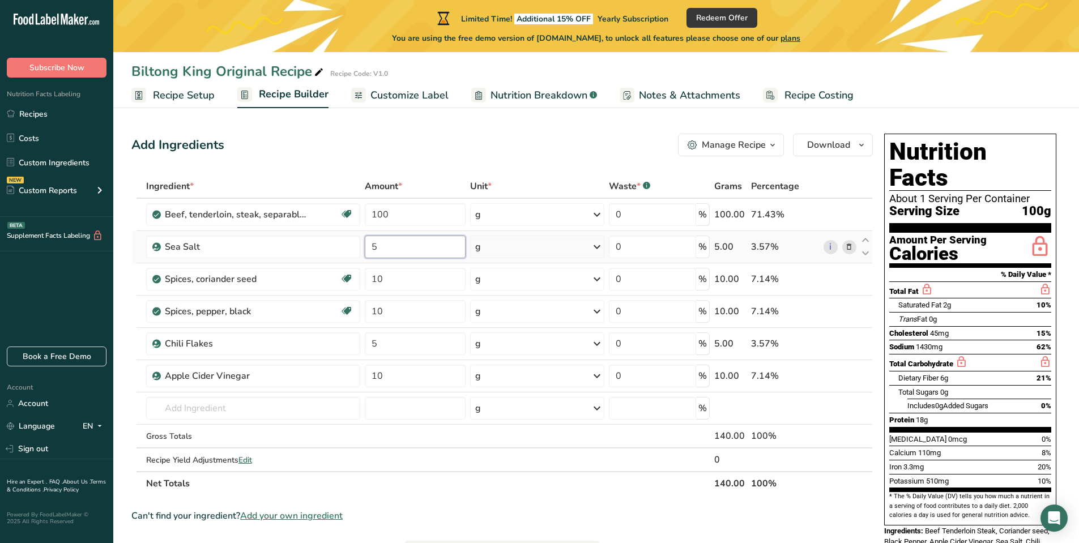
click at [391, 248] on input "5" at bounding box center [415, 247] width 101 height 23
click at [390, 95] on span "Customize Label" at bounding box center [409, 95] width 78 height 15
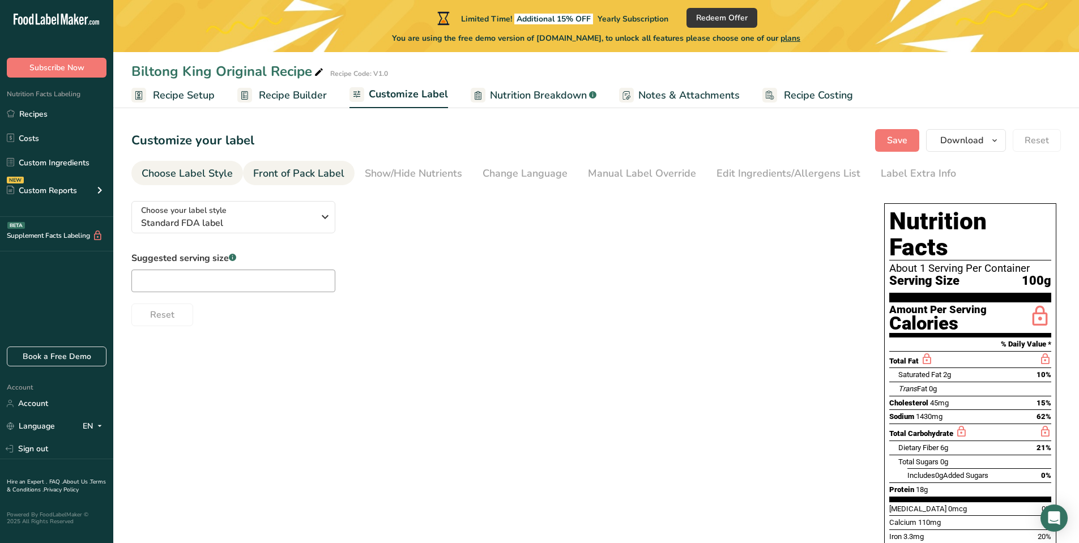
click at [321, 174] on div "Front of Pack Label" at bounding box center [298, 173] width 91 height 15
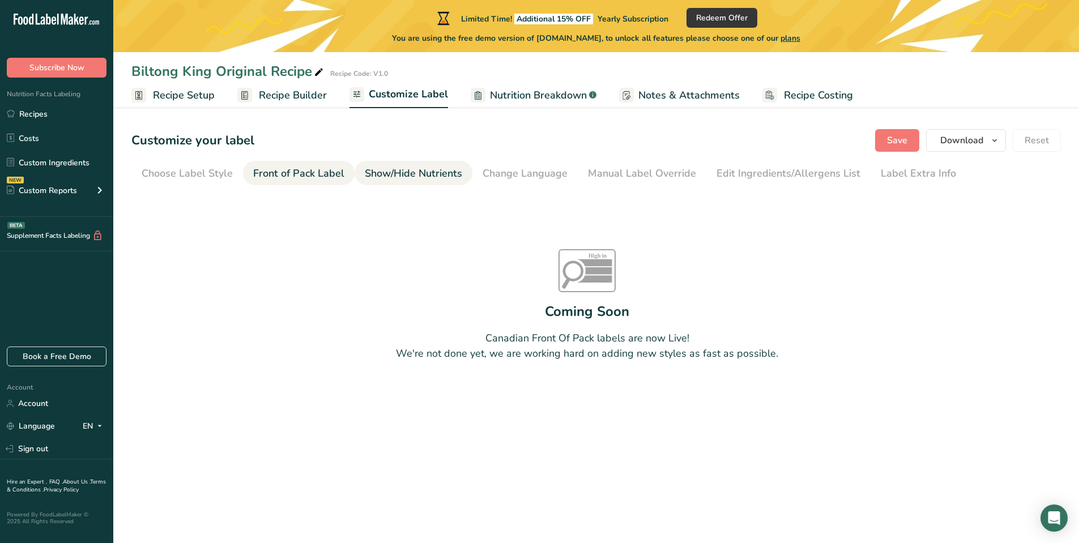
click at [401, 172] on div "Show/Hide Nutrients" at bounding box center [413, 173] width 97 height 15
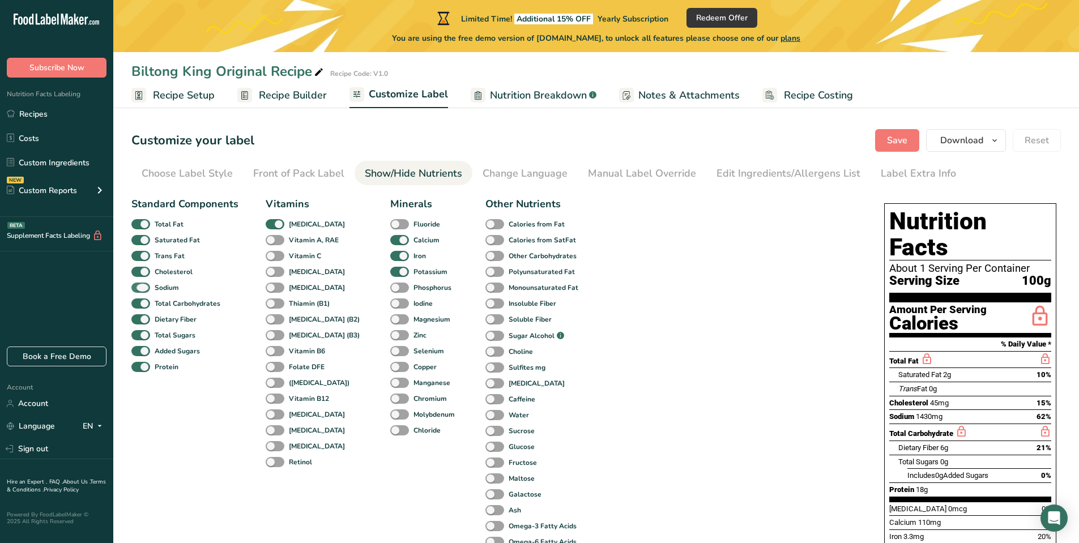
click at [146, 284] on span at bounding box center [140, 288] width 19 height 11
click at [139, 284] on input "Sodium" at bounding box center [134, 287] width 7 height 7
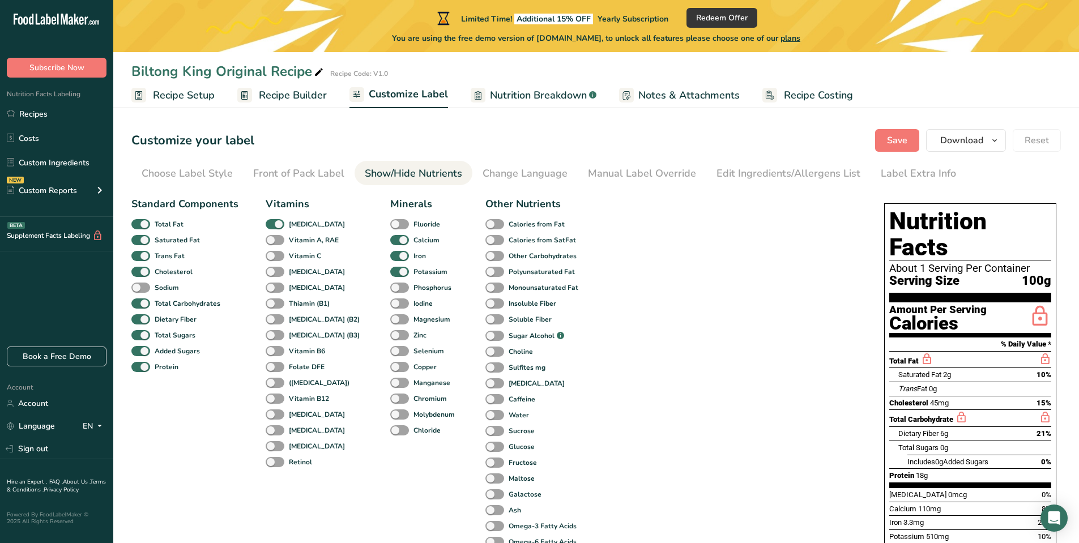
click at [143, 295] on div "Sodium" at bounding box center [144, 288] width 27 height 16
click at [146, 284] on span at bounding box center [140, 288] width 19 height 11
click at [139, 284] on input "Sodium" at bounding box center [134, 287] width 7 height 7
checkbox input "true"
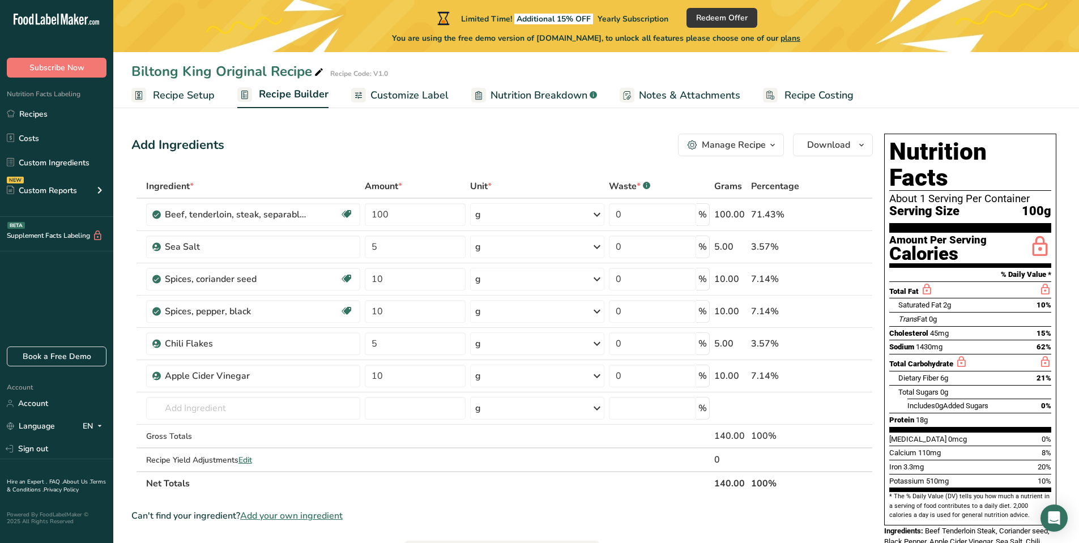
click at [650, 497] on section "Ingredient * Amount * Unit * Waste * .a-a{fill:#347362;}.b-a{fill:#fff;} Grams …" at bounding box center [502, 497] width 742 height 647
click at [178, 94] on span "Recipe Setup" at bounding box center [184, 95] width 62 height 15
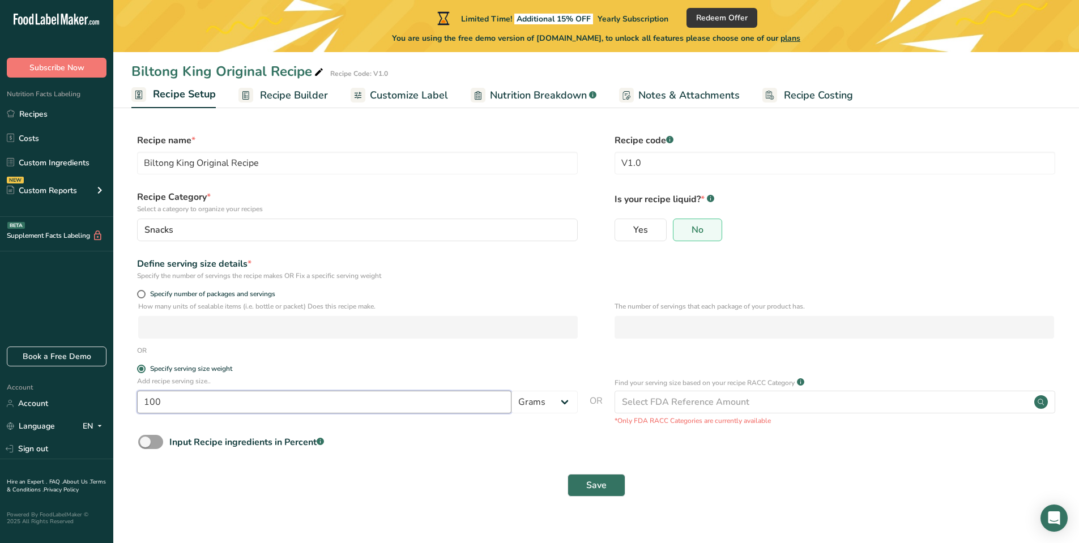
click at [171, 402] on input "100" at bounding box center [324, 402] width 374 height 23
click at [150, 400] on input "100" at bounding box center [324, 402] width 374 height 23
type input "200"
click at [595, 486] on span "Save" at bounding box center [596, 486] width 20 height 14
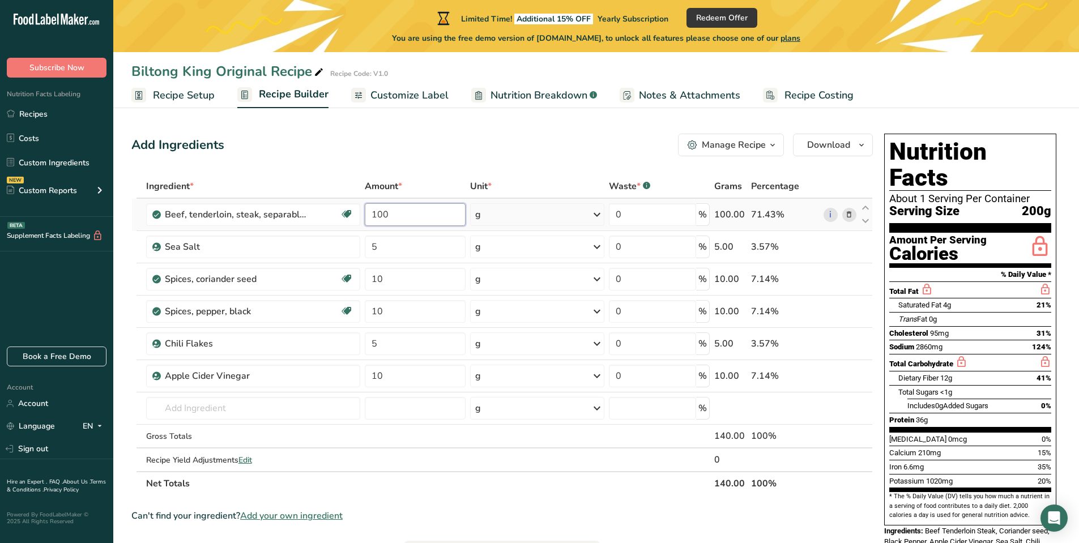
click at [405, 214] on input "100" at bounding box center [415, 214] width 101 height 23
click at [377, 215] on input "100" at bounding box center [415, 214] width 101 height 23
type input "200"
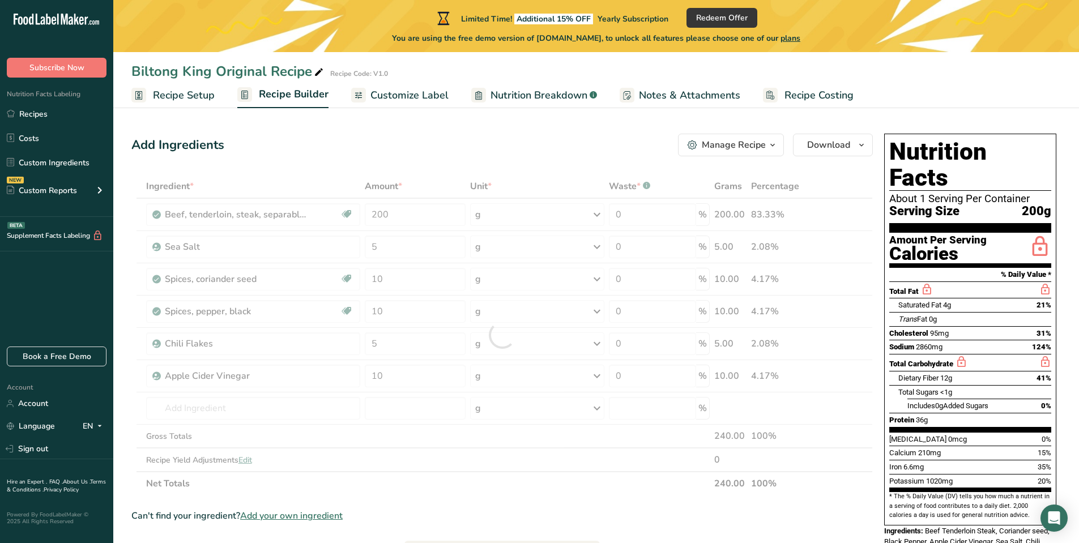
click at [620, 522] on div "Can't find your ingredient? Add your own ingredient" at bounding box center [502, 516] width 742 height 14
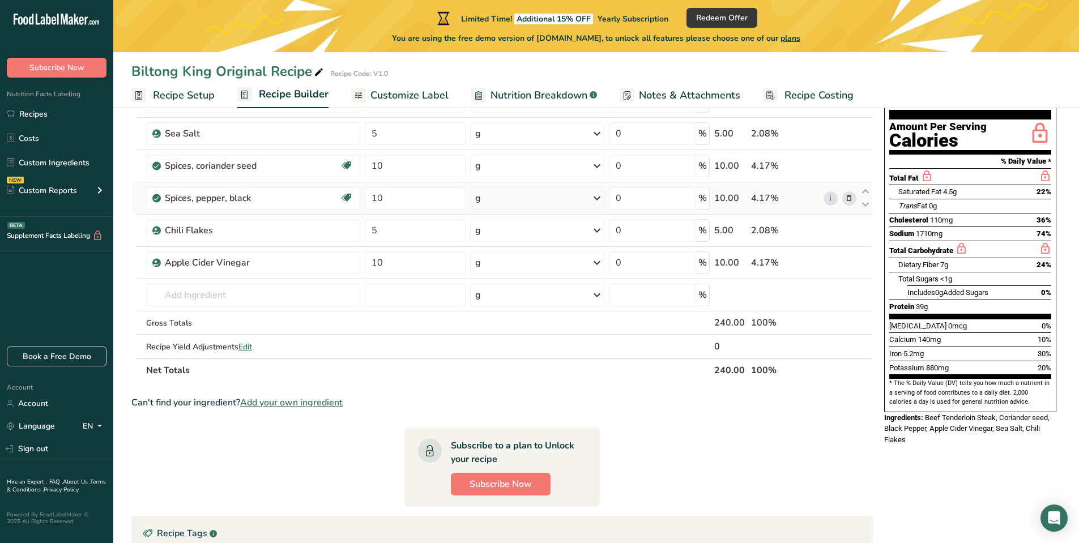
scroll to position [57, 0]
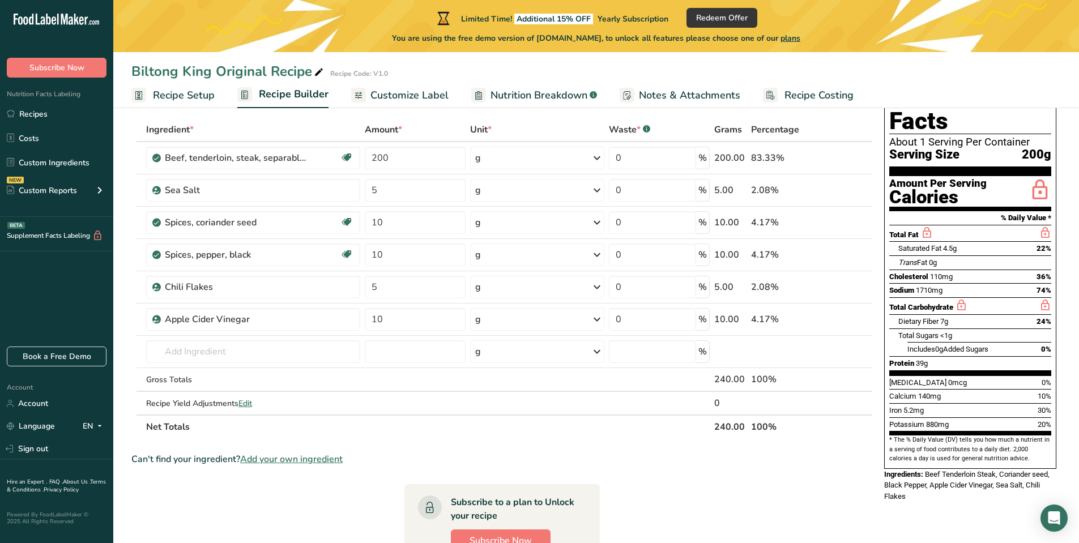
click at [534, 440] on section "Ingredient * Amount * Unit * Waste * .a-a{fill:#347362;}.b-a{fill:#fff;} Grams …" at bounding box center [502, 441] width 742 height 647
click at [207, 349] on input "text" at bounding box center [253, 351] width 215 height 23
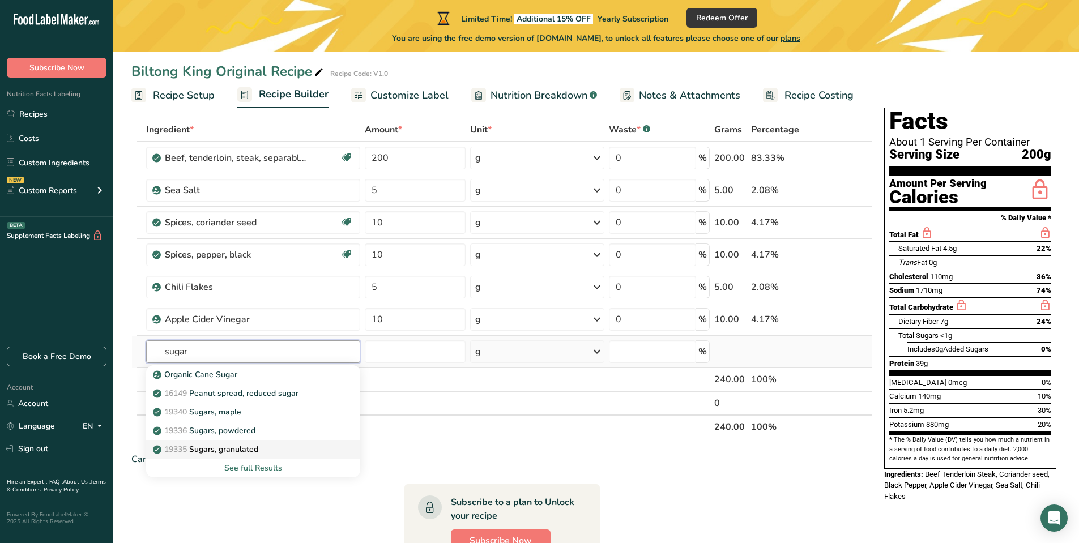
type input "sugar"
click at [218, 446] on p "19335 [GEOGRAPHIC_DATA], granulated" at bounding box center [206, 450] width 103 height 12
type input "Sugars, granulated"
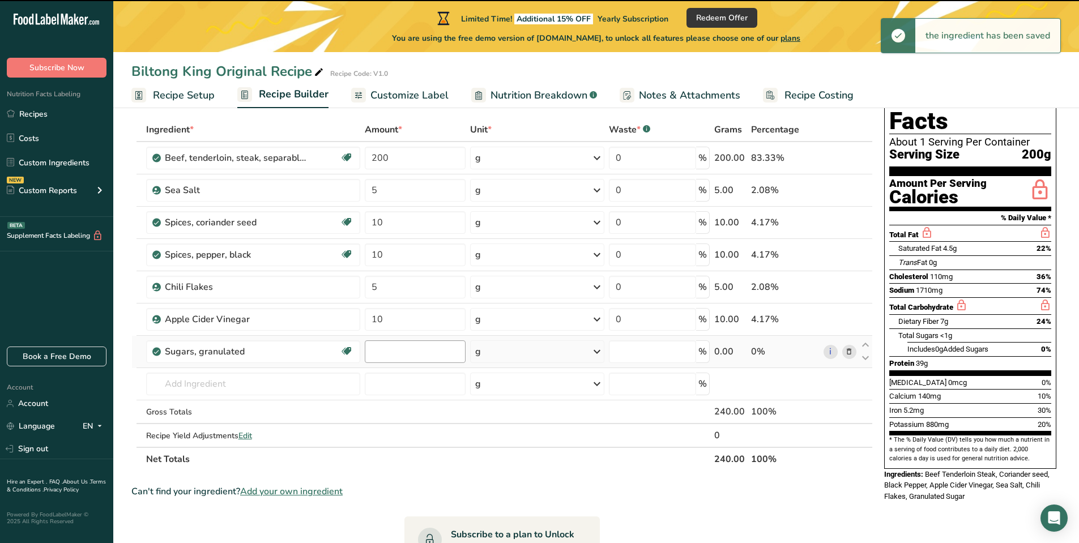
type input "0"
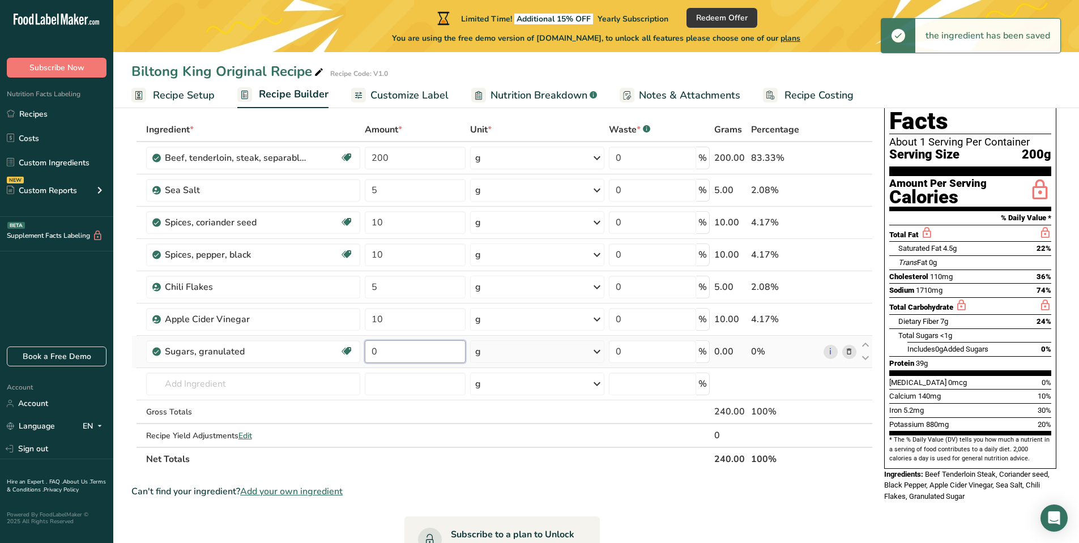
click at [387, 352] on input "0" at bounding box center [415, 351] width 101 height 23
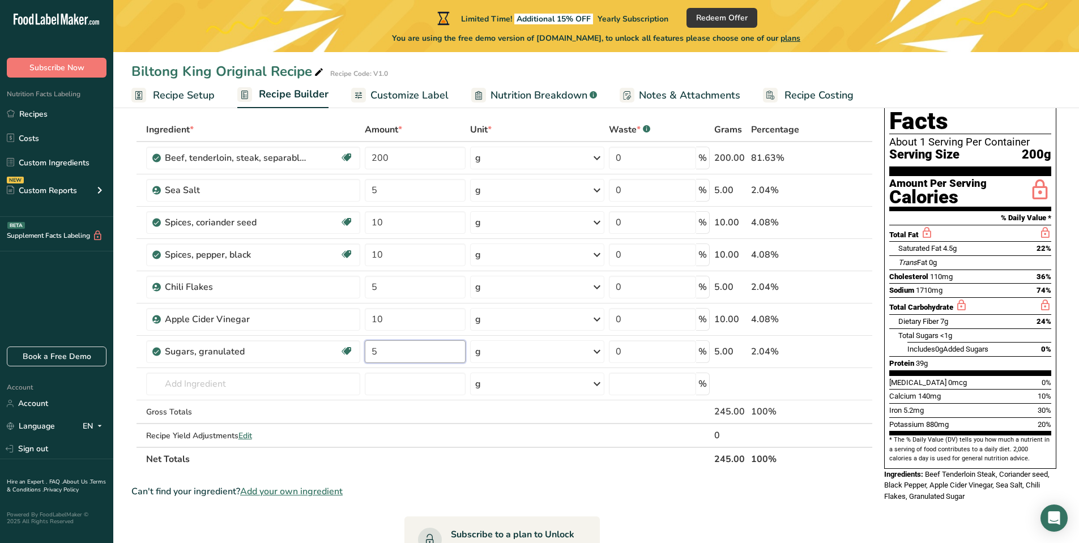
type input "5"
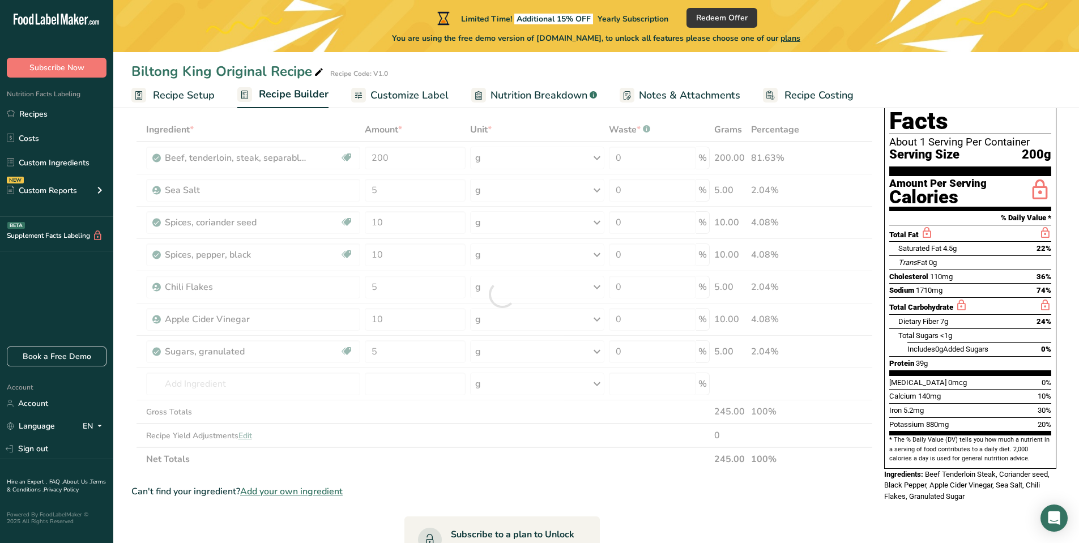
click at [620, 482] on section "Ingredient * Amount * Unit * Waste * .a-a{fill:#347362;}.b-a{fill:#fff;} Grams …" at bounding box center [502, 457] width 742 height 679
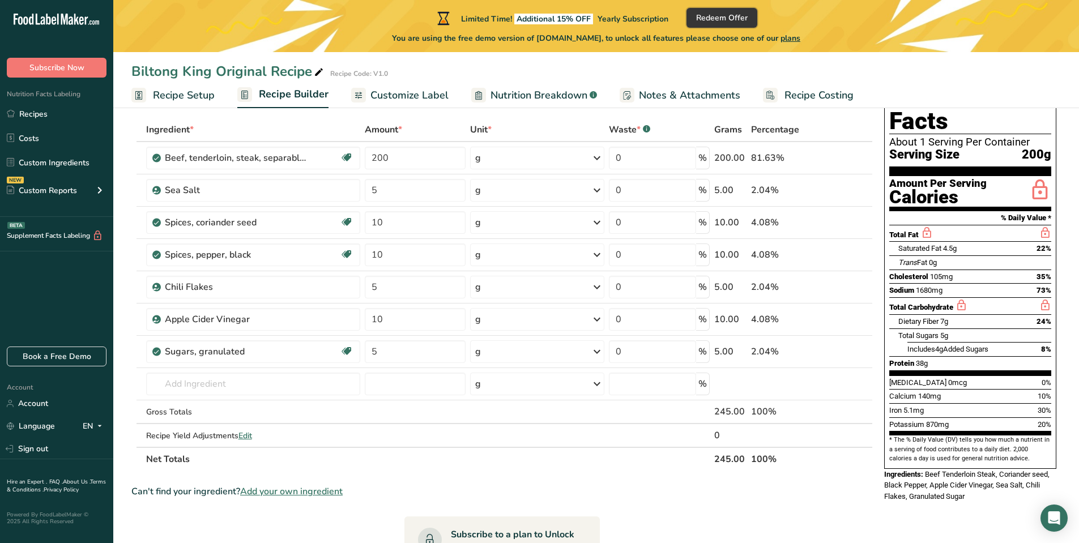
click at [719, 18] on span "Redeem Offer" at bounding box center [722, 18] width 52 height 12
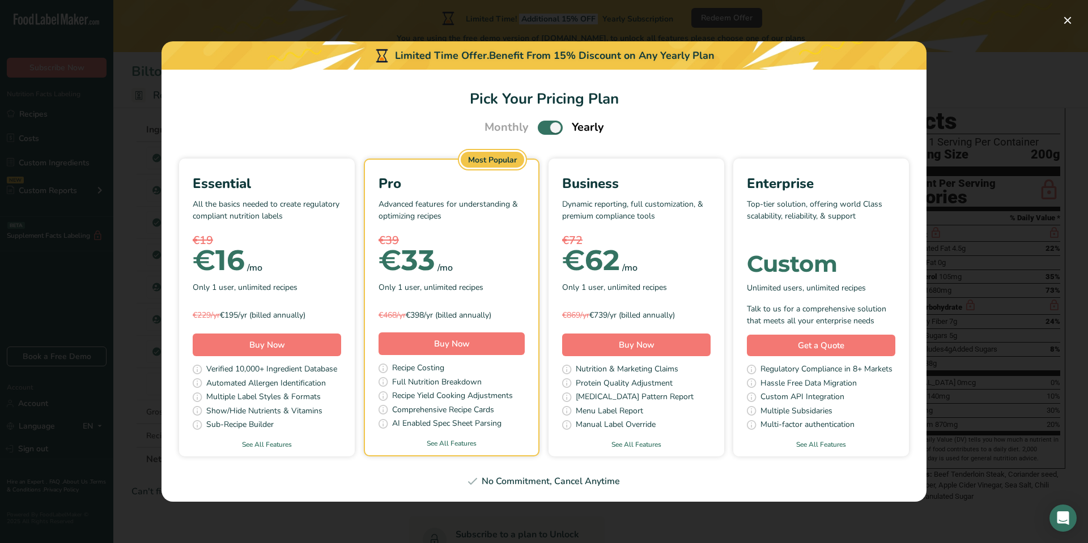
click at [93, 40] on div "Pick Your Pricing Plan Modal" at bounding box center [544, 271] width 1088 height 543
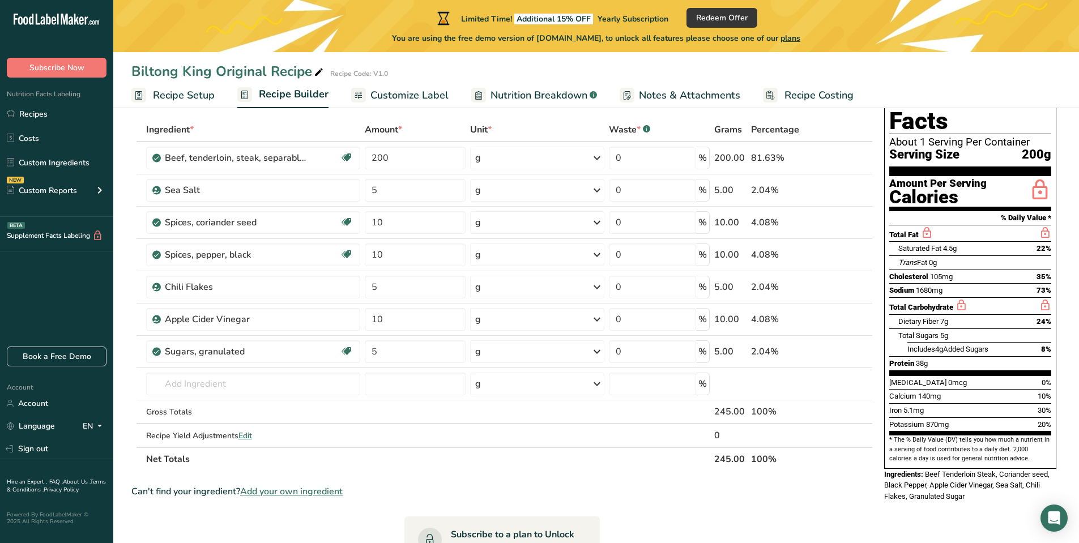
click at [519, 68] on div "Biltong King Original Recipe Recipe Code: V1.0" at bounding box center [596, 71] width 966 height 20
